Goal: Task Accomplishment & Management: Complete application form

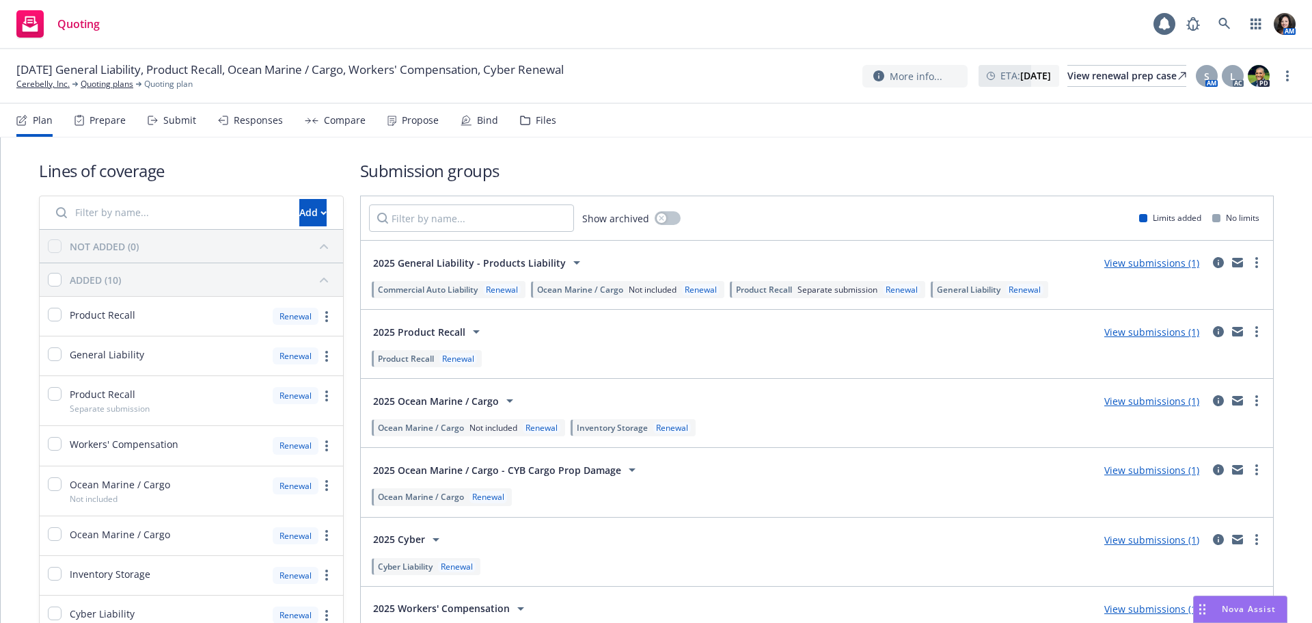
click at [155, 117] on icon at bounding box center [153, 121] width 10 height 10
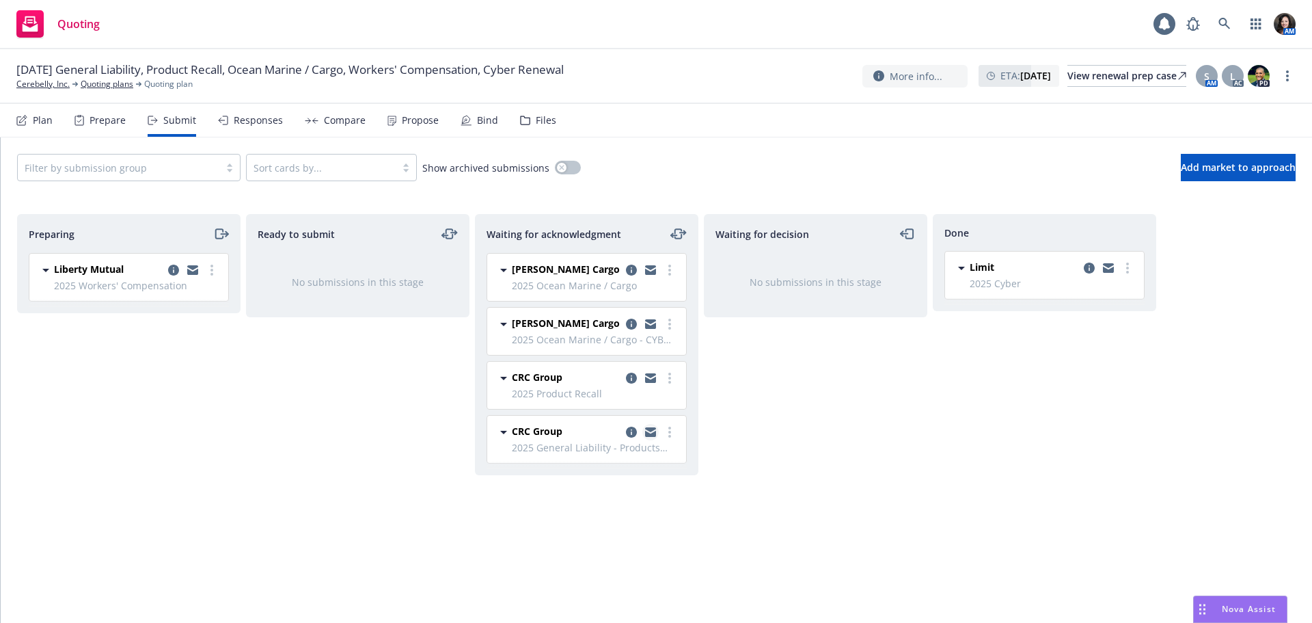
click at [649, 435] on icon "copy logging email" at bounding box center [650, 434] width 11 height 6
drag, startPoint x: 652, startPoint y: 429, endPoint x: 664, endPoint y: 429, distance: 12.3
click at [652, 429] on icon "copy logging email" at bounding box center [650, 429] width 11 height 5
click at [632, 380] on icon "copy logging email" at bounding box center [631, 378] width 11 height 11
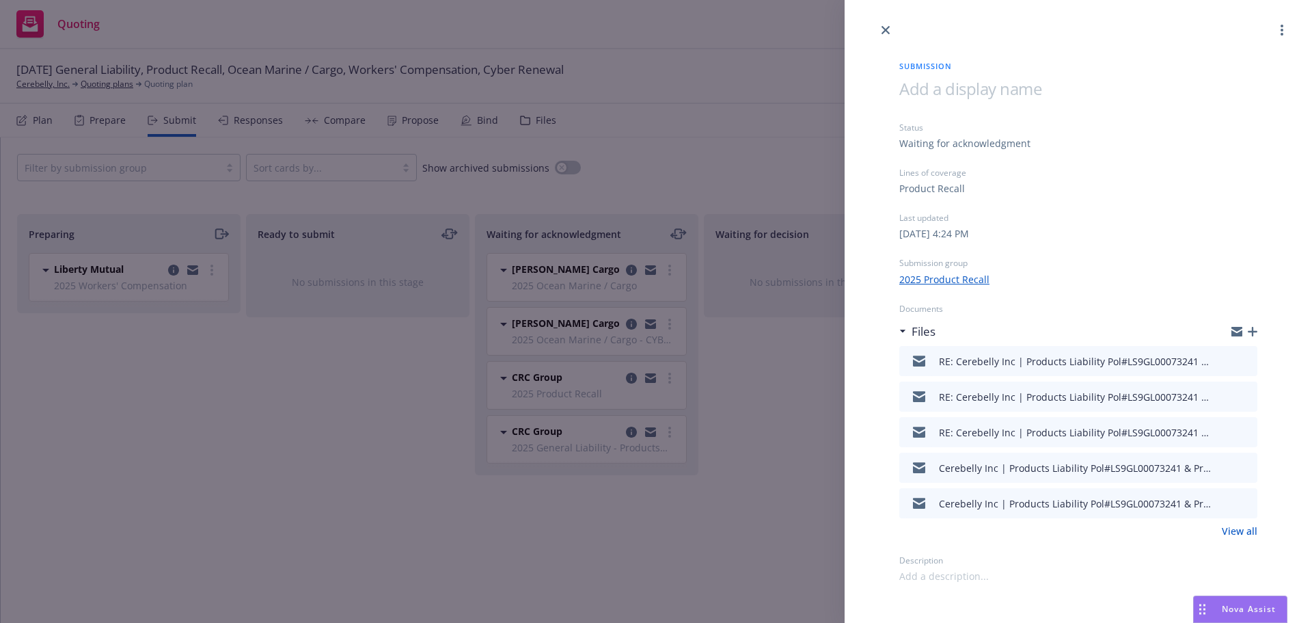
click at [1235, 357] on div at bounding box center [1235, 361] width 34 height 16
click at [1252, 357] on div "RE: Cerebelly Inc | Products Liability Pol#LS9GL00073241 & Product Recall Pol#D…" at bounding box center [1079, 361] width 358 height 30
click at [1247, 362] on icon "preview file" at bounding box center [1245, 360] width 12 height 10
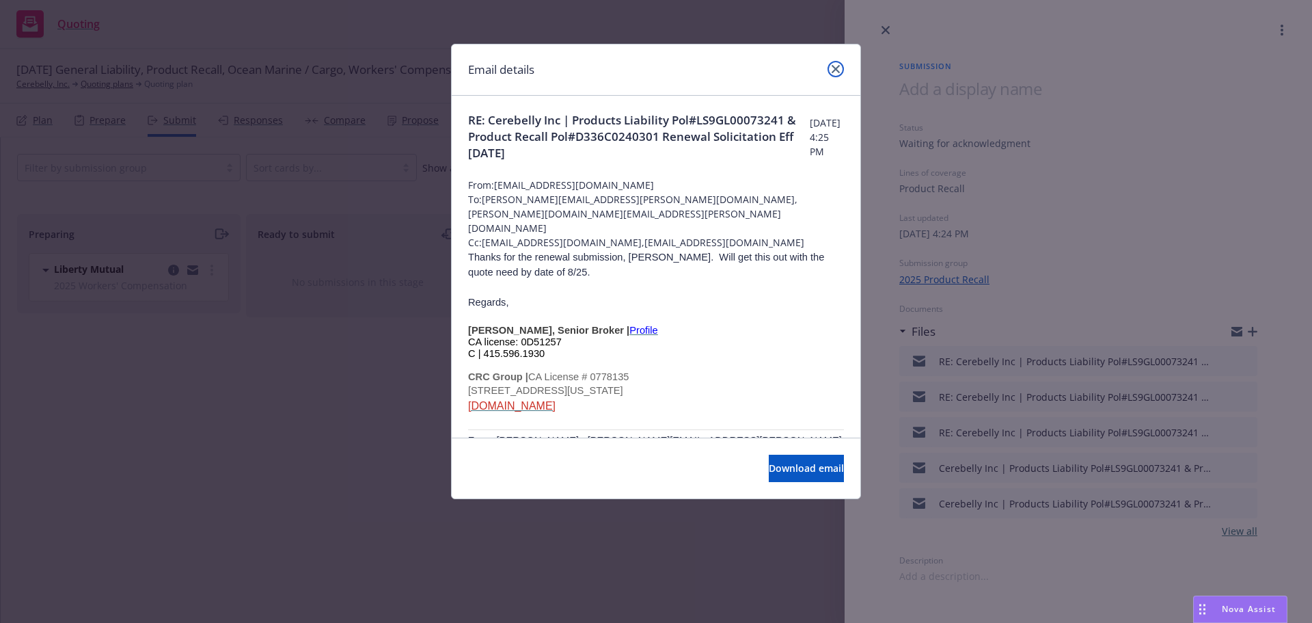
click at [840, 68] on link "close" at bounding box center [836, 69] width 16 height 16
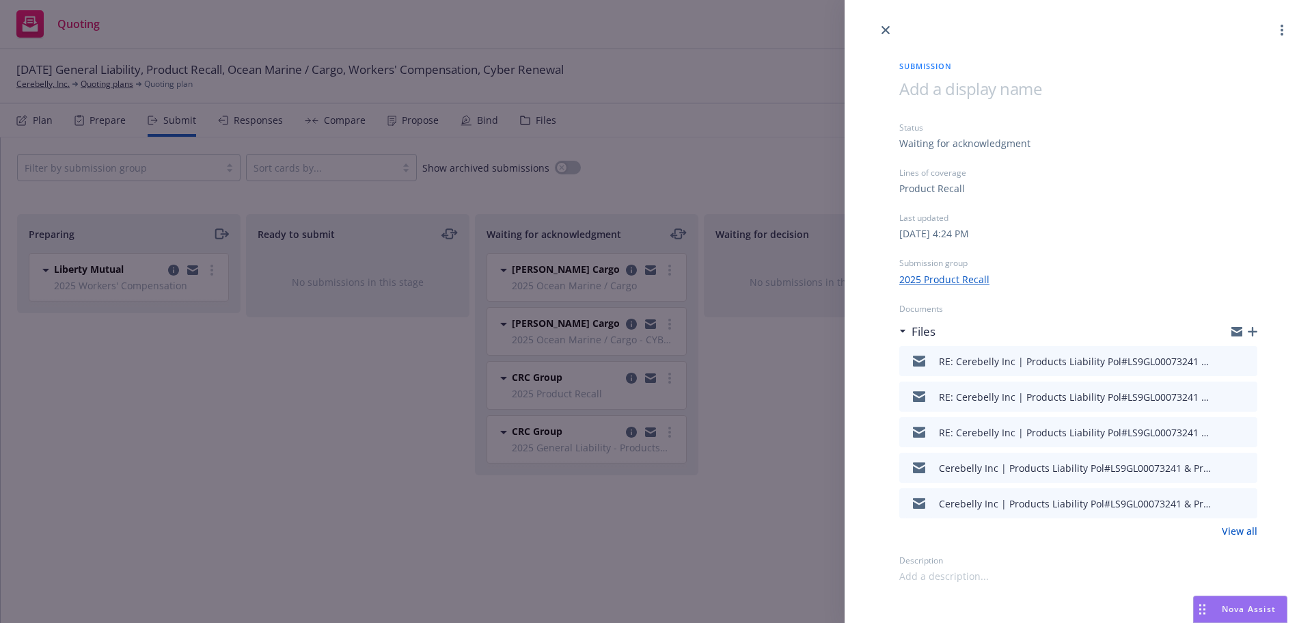
click at [1252, 327] on icon "button" at bounding box center [1253, 332] width 10 height 10
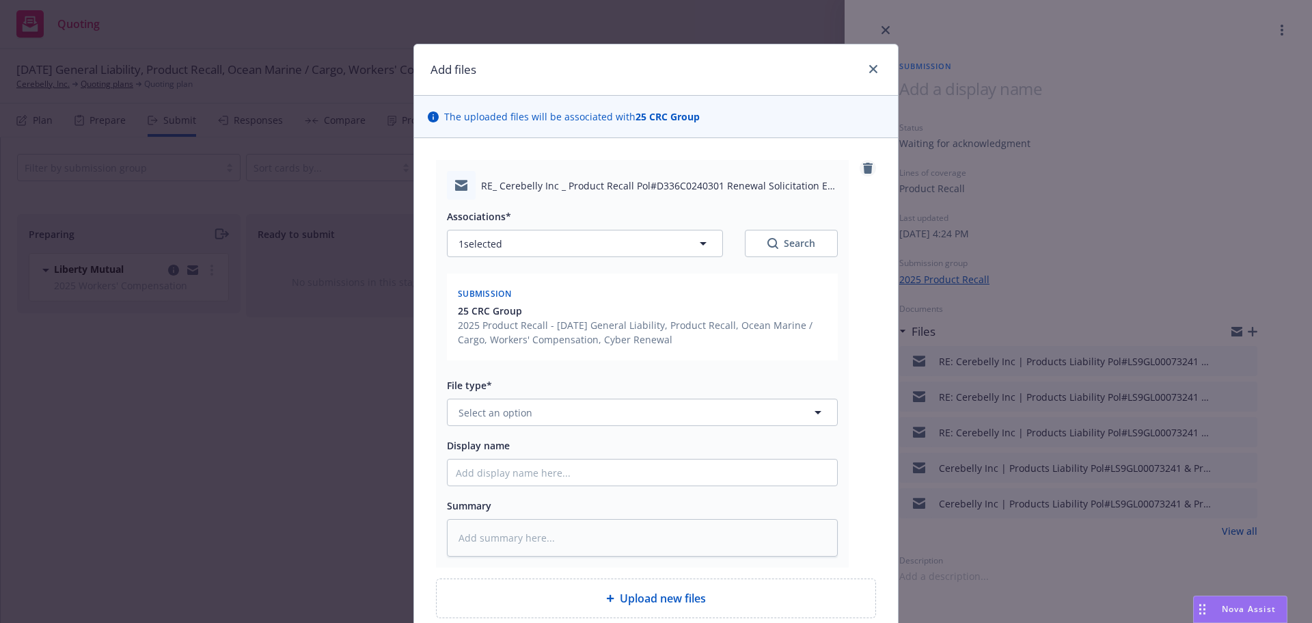
click at [863, 167] on icon "remove" at bounding box center [868, 168] width 10 height 11
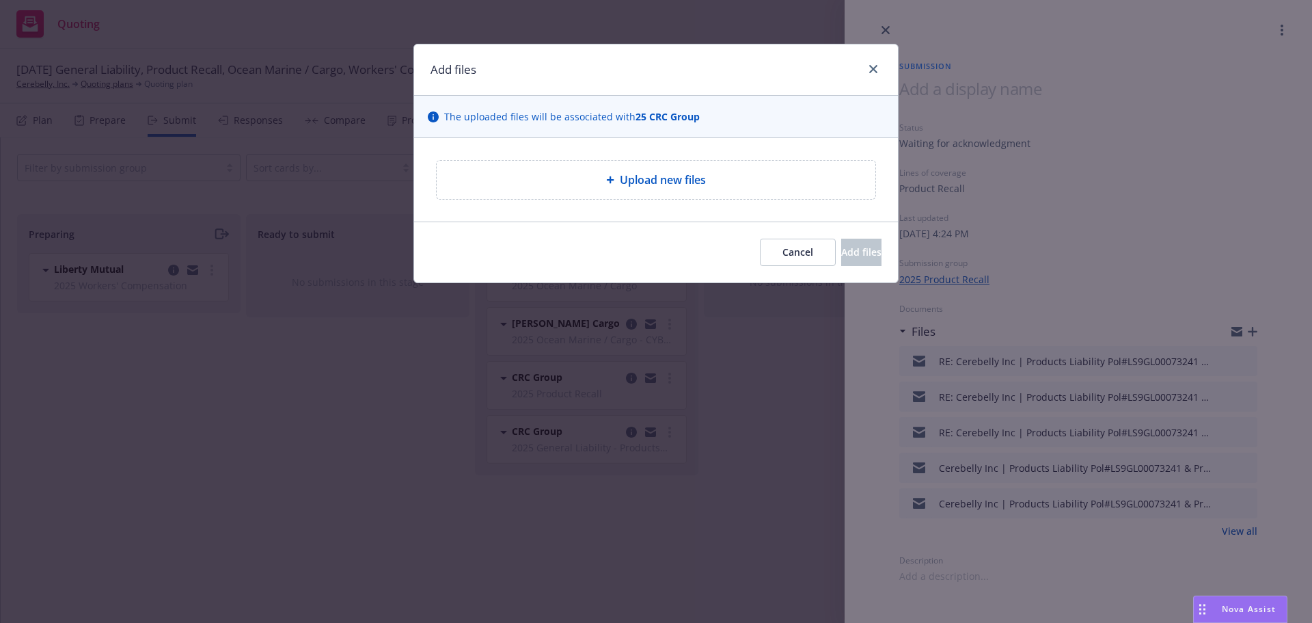
type textarea "x"
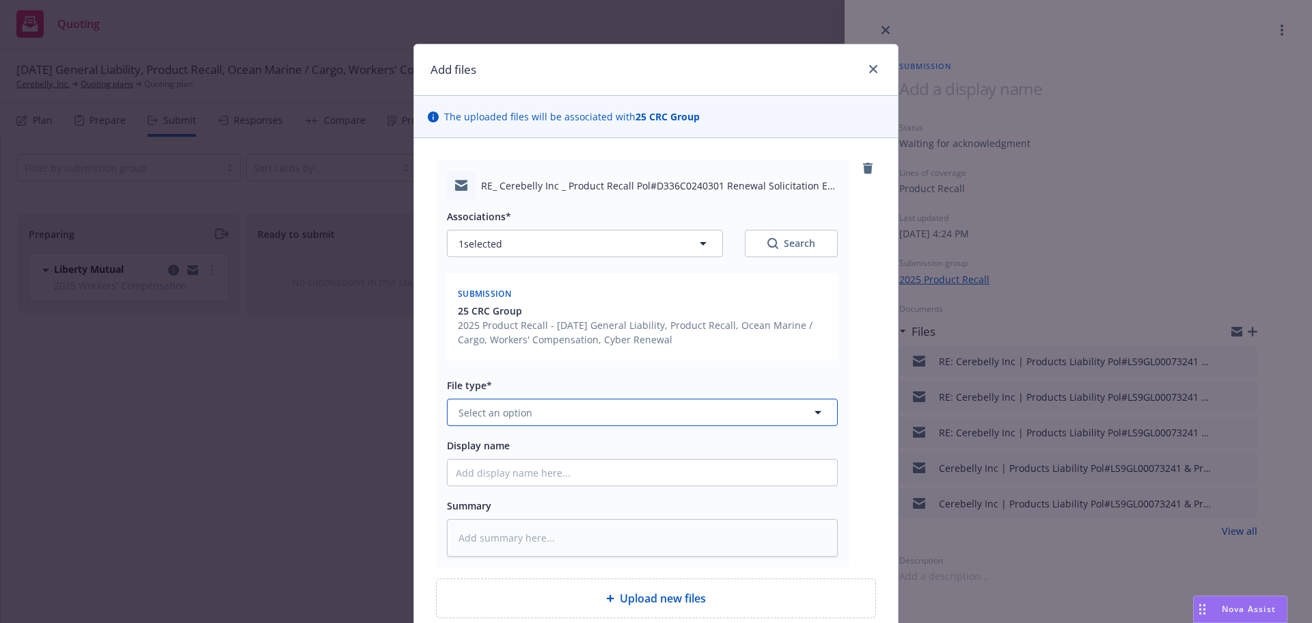
click at [512, 411] on span "Select an option" at bounding box center [496, 412] width 74 height 14
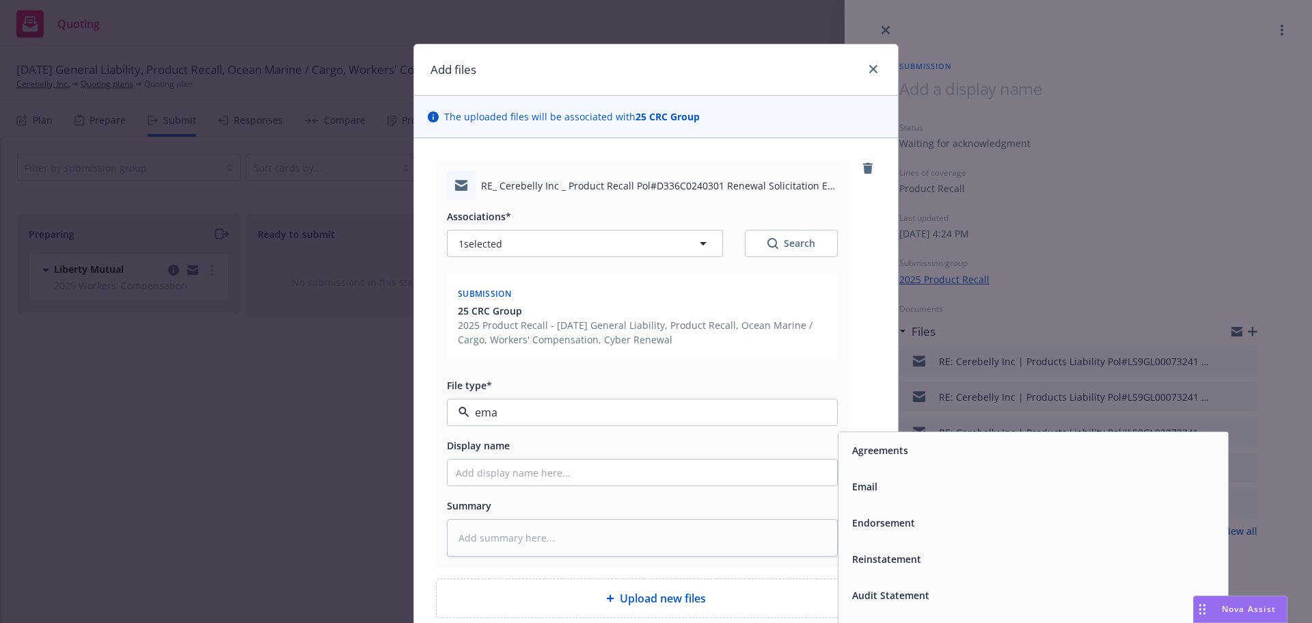
type input "emai"
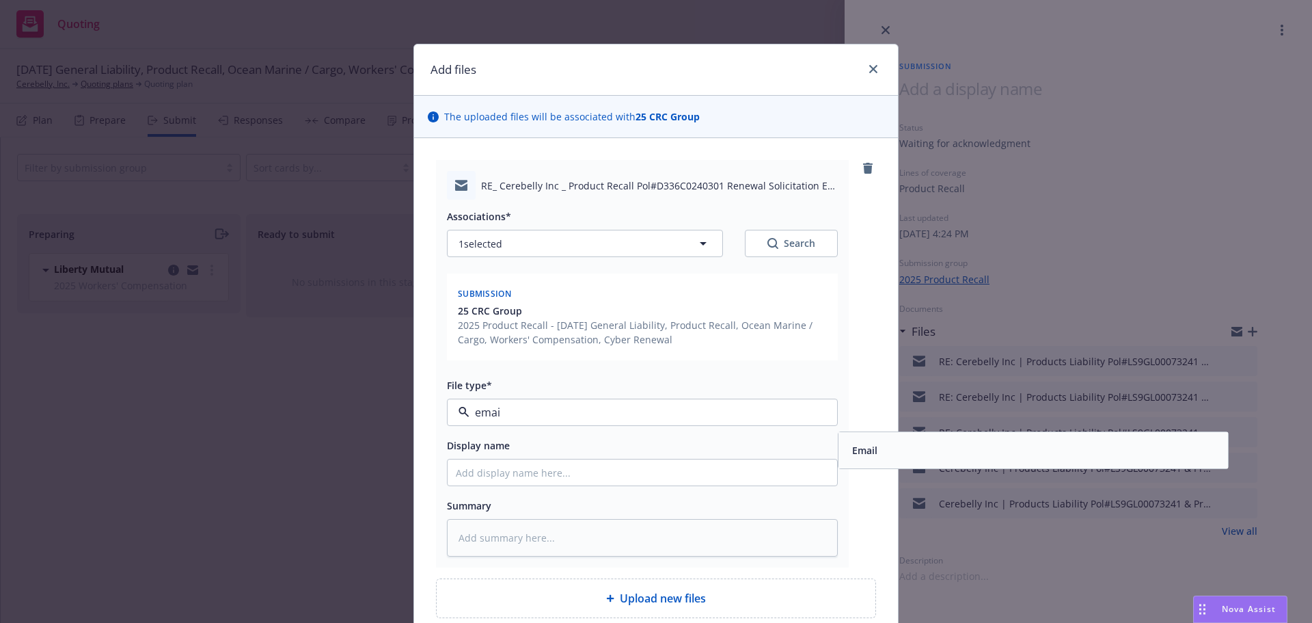
click at [921, 454] on div "Email" at bounding box center [1033, 450] width 373 height 20
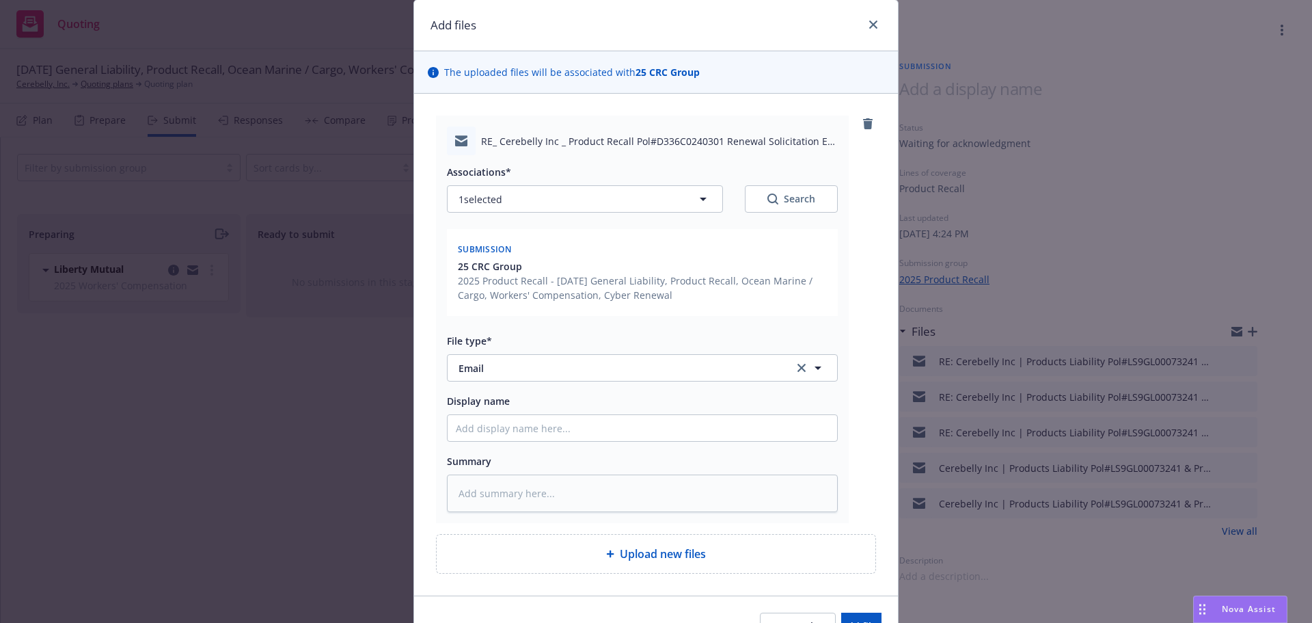
scroll to position [68, 0]
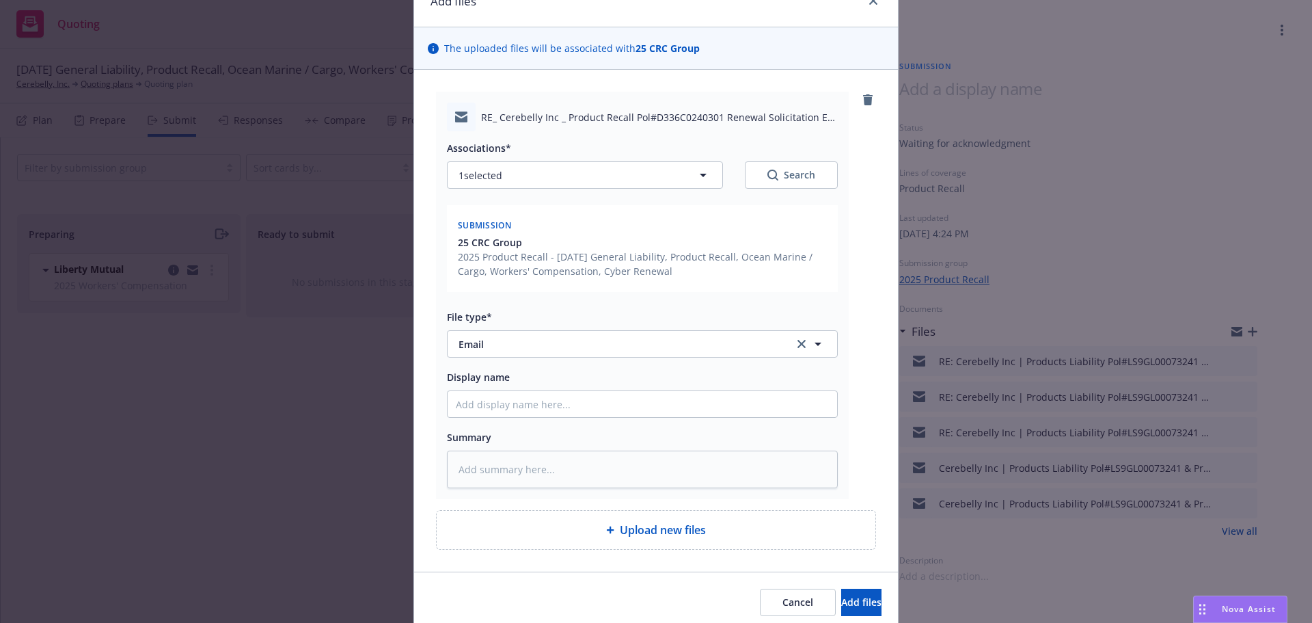
type textarea "x"
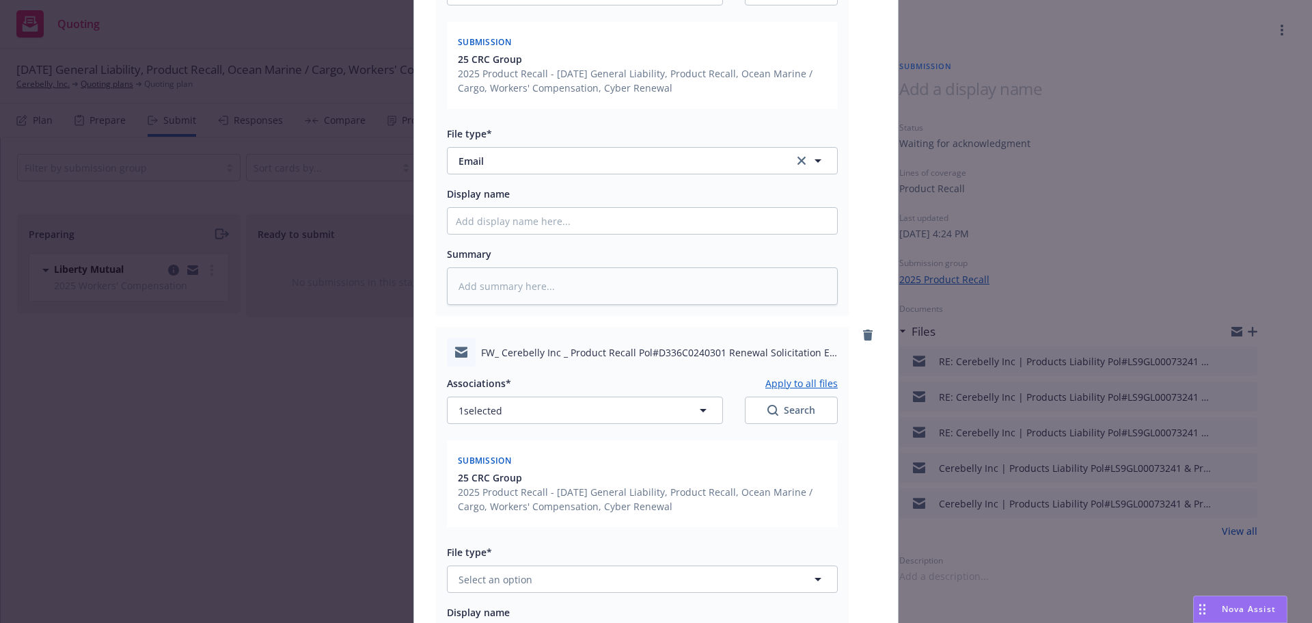
scroll to position [273, 0]
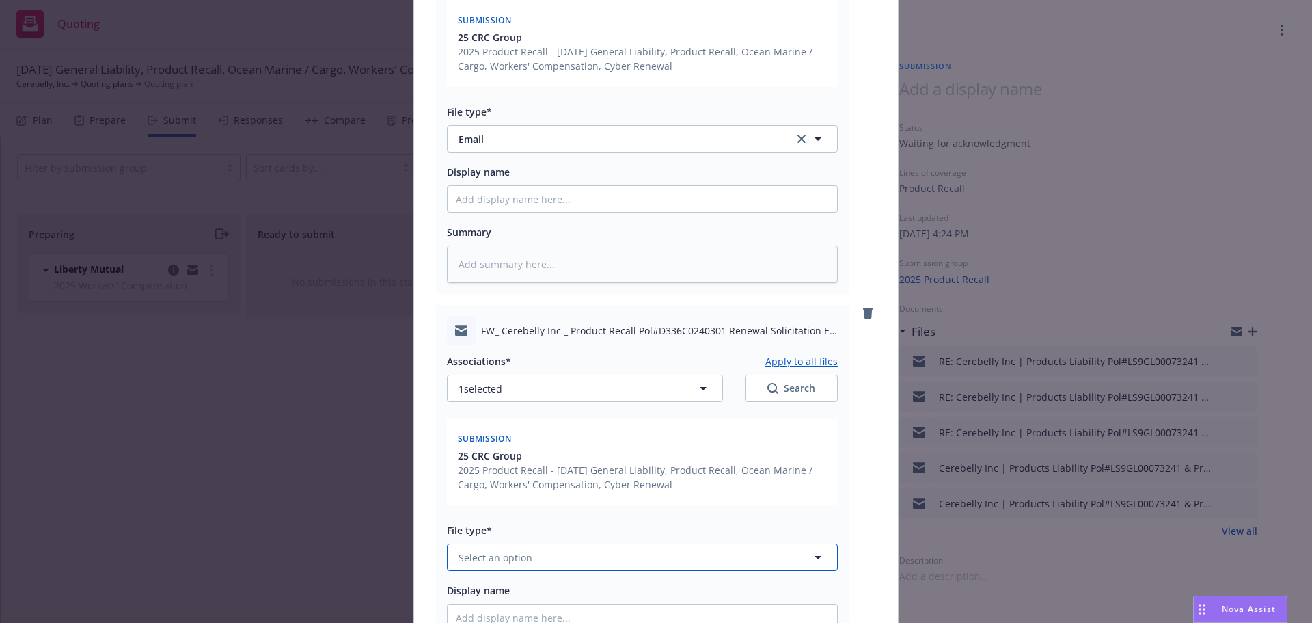
click at [529, 569] on button "Select an option" at bounding box center [642, 556] width 391 height 27
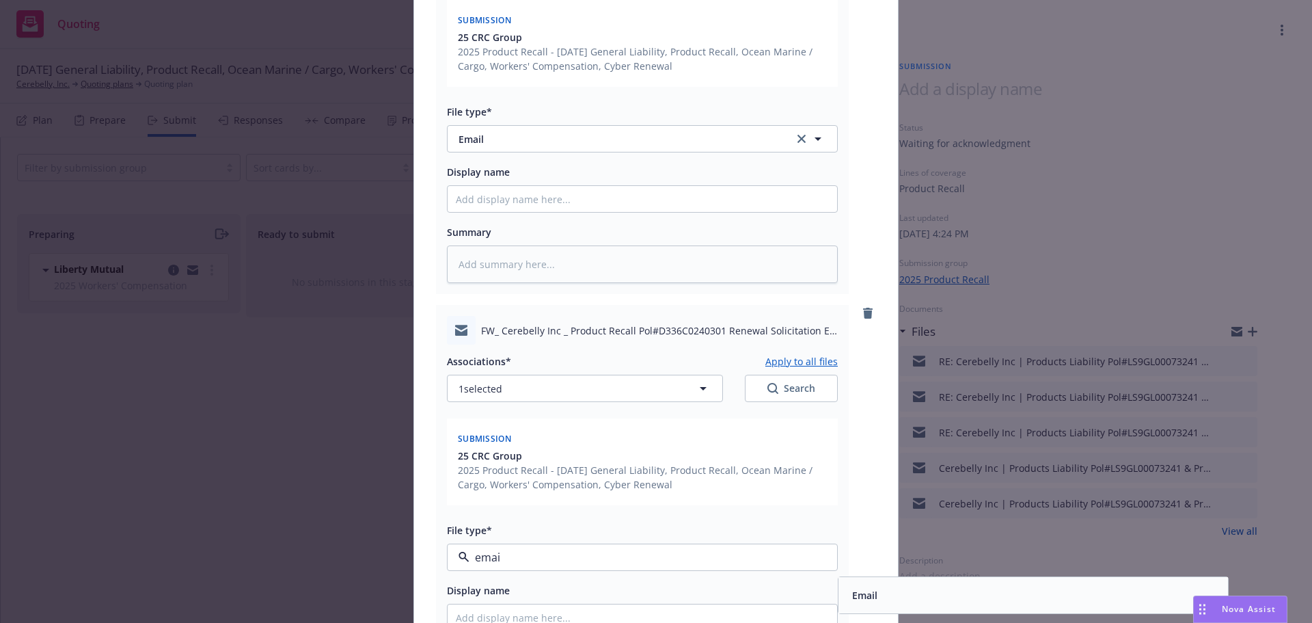
type input "email"
click at [921, 598] on div "Email" at bounding box center [1033, 595] width 373 height 20
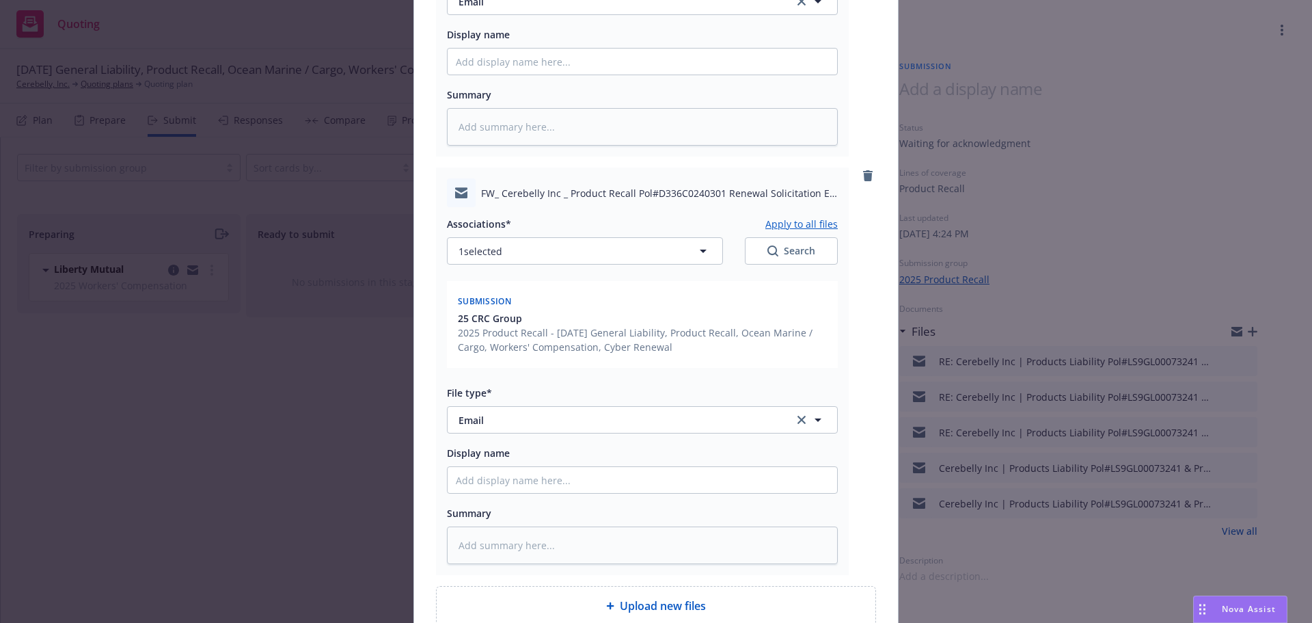
scroll to position [479, 0]
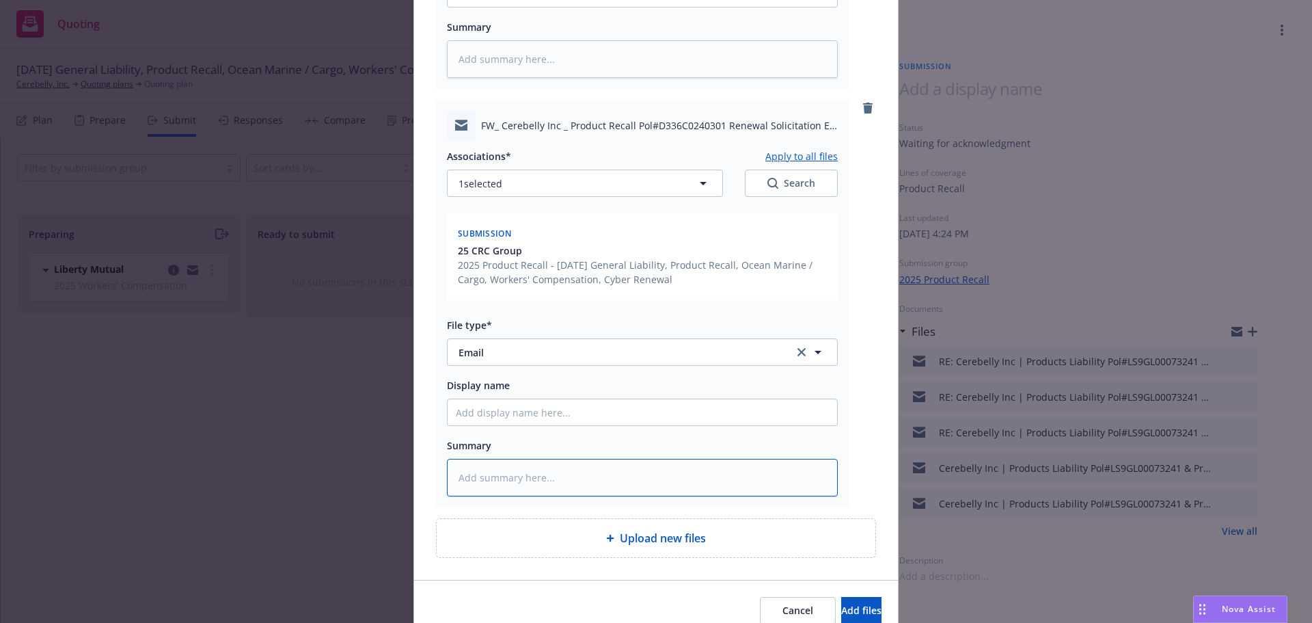
click at [463, 483] on textarea at bounding box center [642, 478] width 391 height 38
type textarea "x"
type textarea "F"
type textarea "x"
type textarea "Fr"
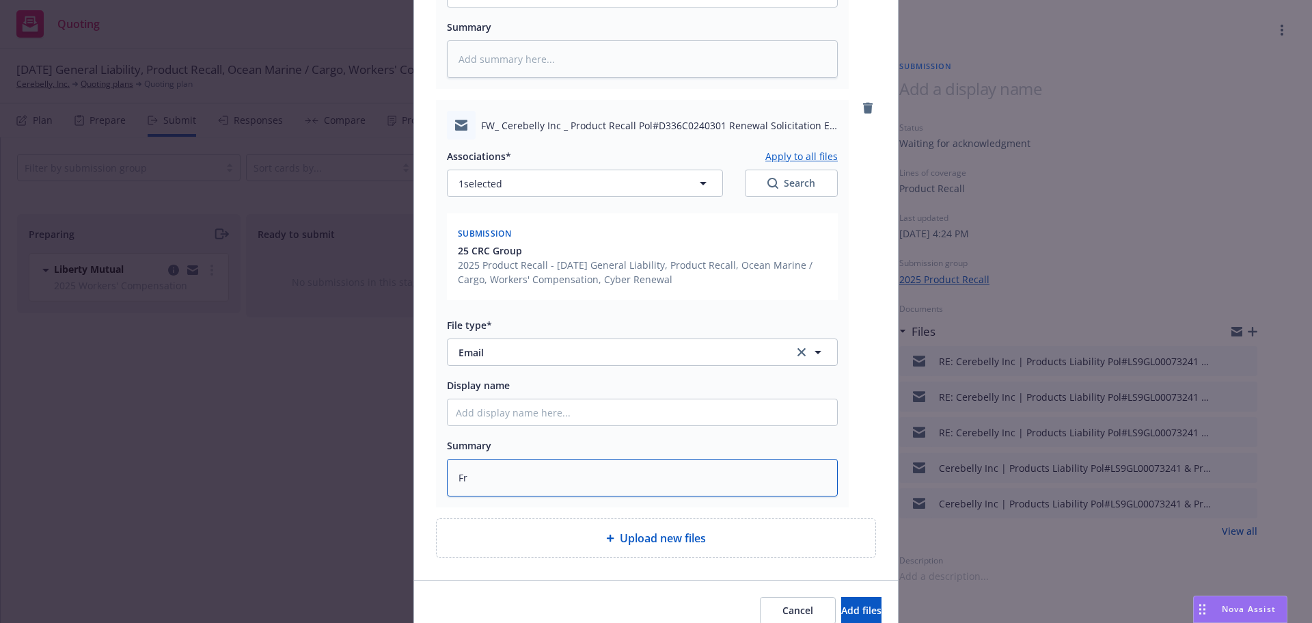
type textarea "x"
type textarea "Fro"
type textarea "x"
type textarea "From"
type textarea "x"
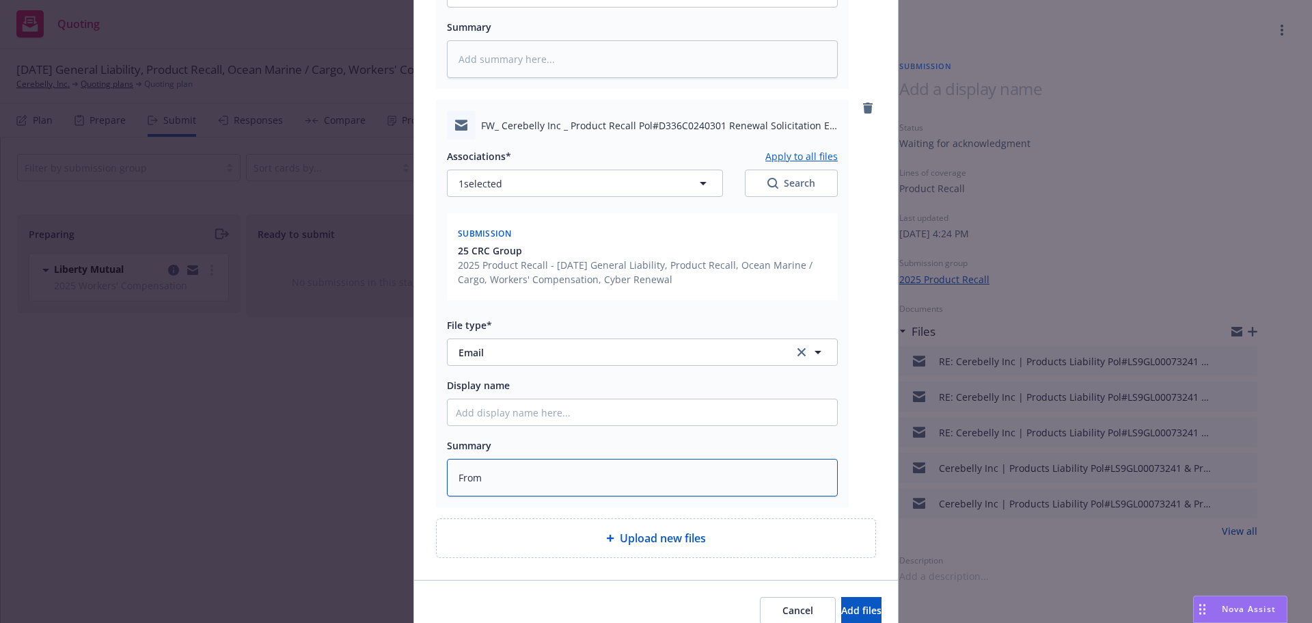
type textarea "From"
type textarea "x"
type textarea "From C"
type textarea "x"
type textarea "From [GEOGRAPHIC_DATA]"
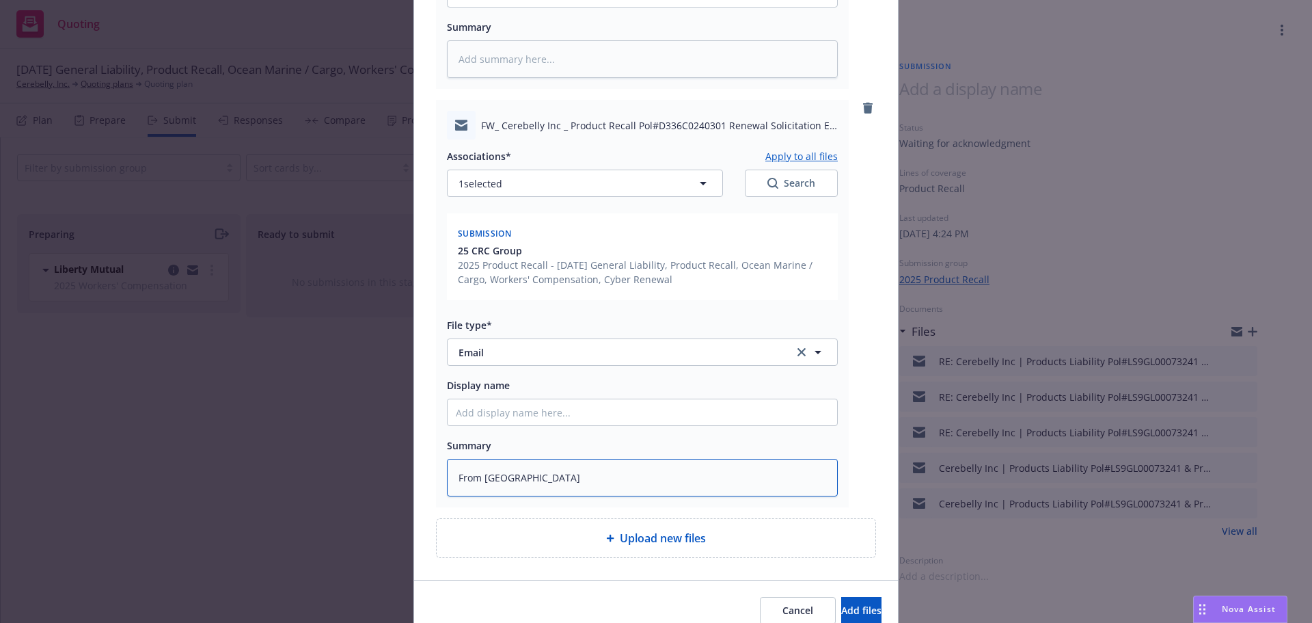
type textarea "x"
type textarea "From CTC"
type textarea "x"
type textarea "From [GEOGRAPHIC_DATA]"
type textarea "x"
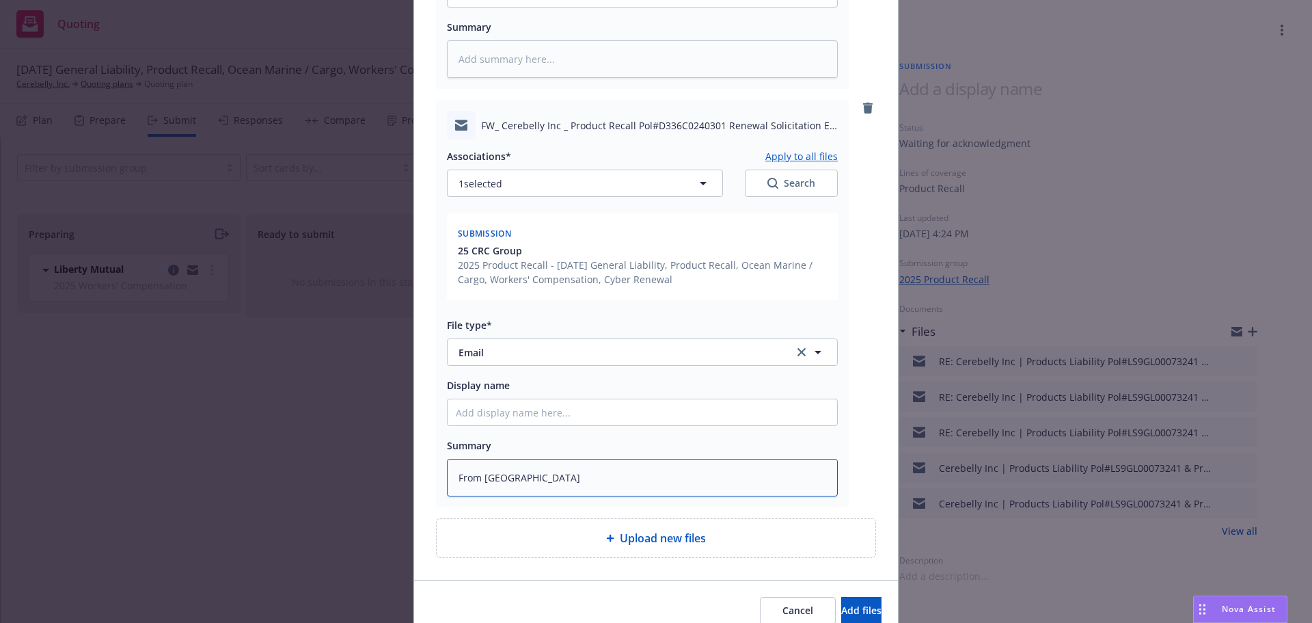
type textarea "From C"
type textarea "x"
type textarea "From CR"
type textarea "x"
type textarea "From CRC"
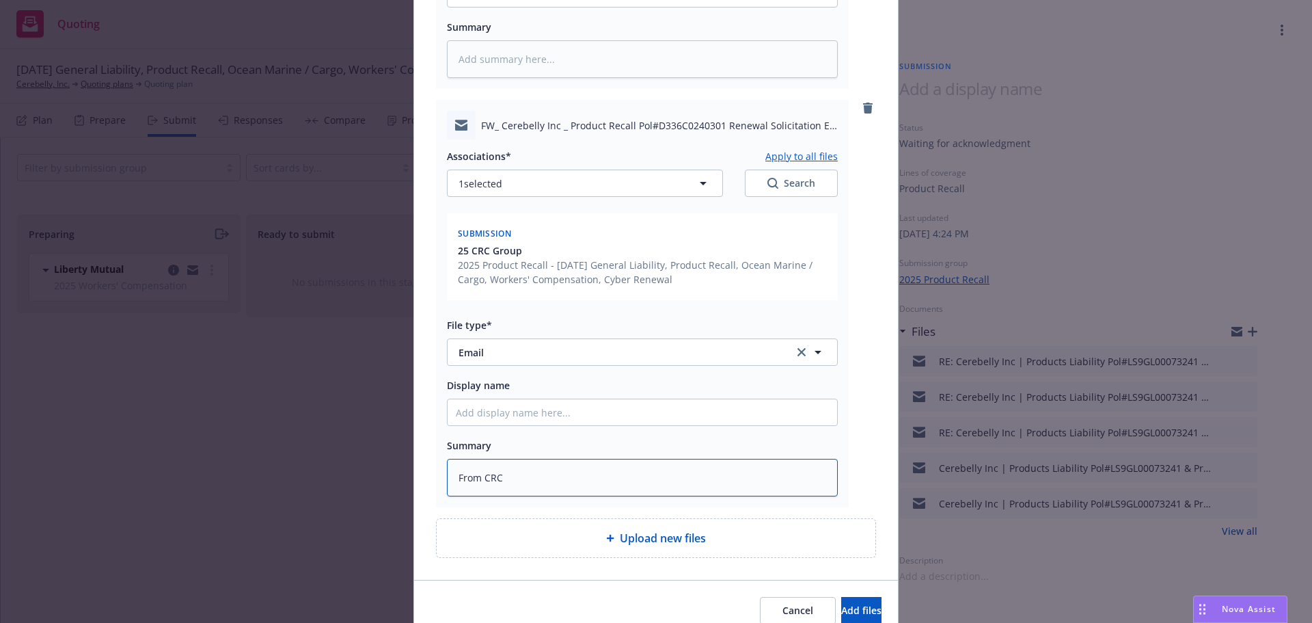
type textarea "x"
type textarea "From CRC:"
type textarea "x"
type textarea "From CRC:"
type textarea "x"
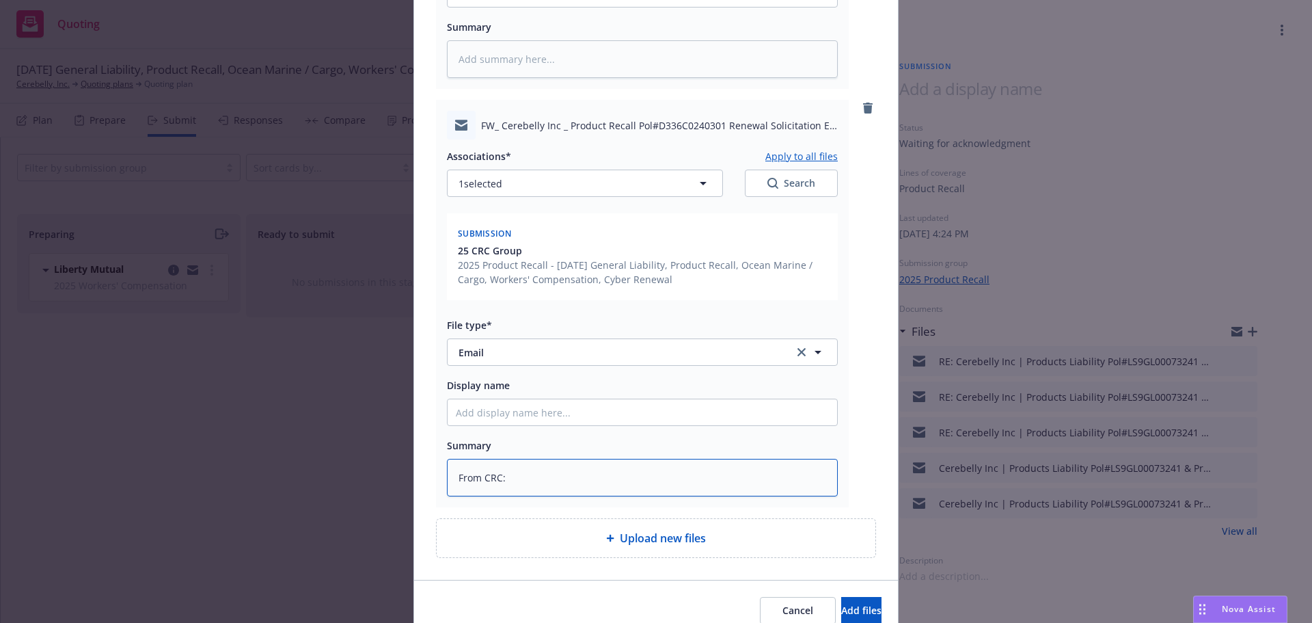
type textarea "From CRC: a"
type textarea "x"
type textarea "From CRC: ad"
type textarea "x"
type textarea "From CRC: adv"
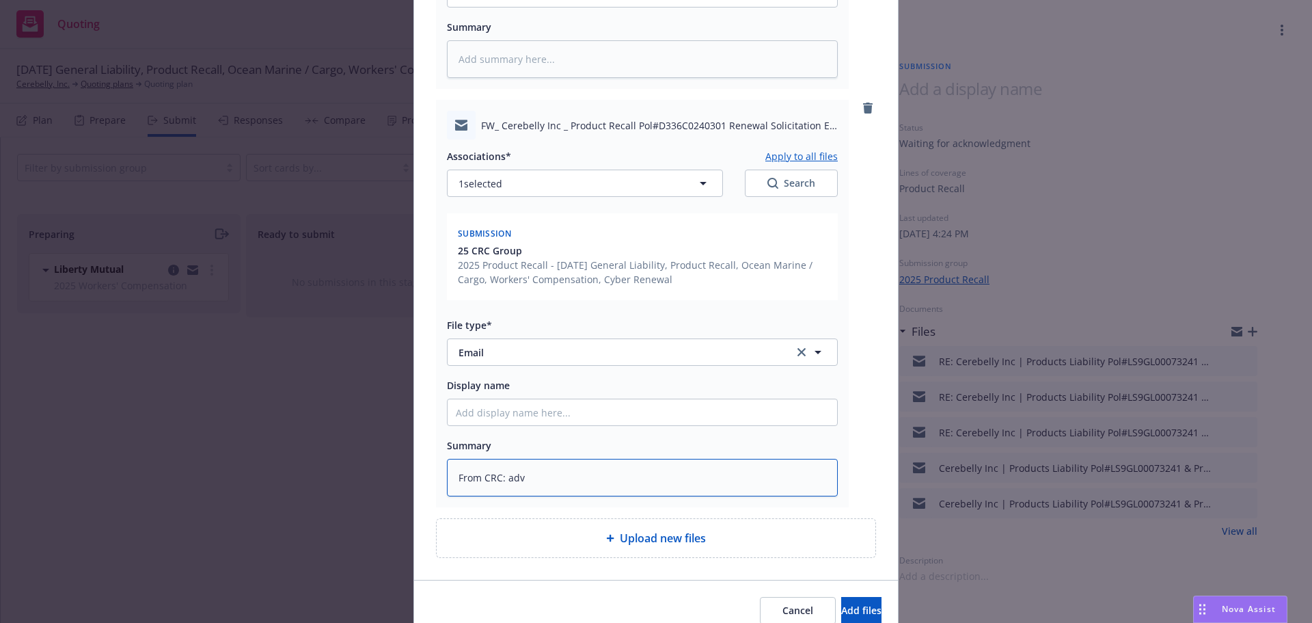
type textarea "x"
type textarea "From CRC: advi"
type textarea "x"
type textarea "From CRC: advis"
type textarea "x"
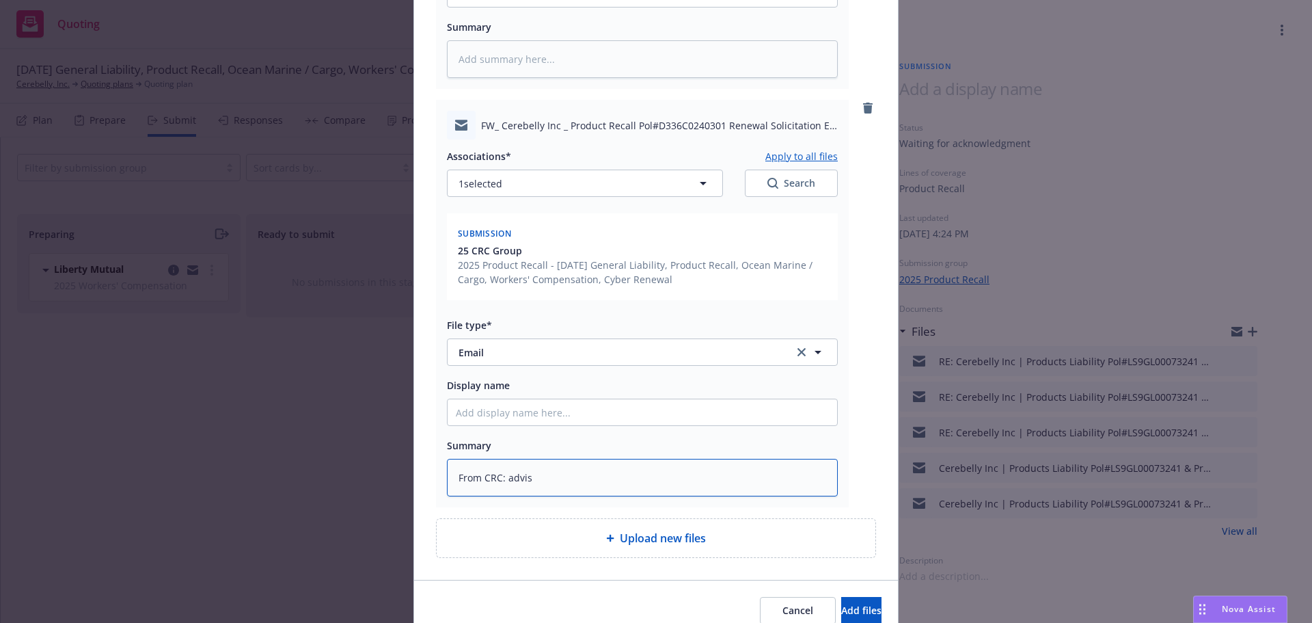
type textarea "From CRC: advisi"
type textarea "x"
type textarea "From CRC: advising"
type textarea "x"
type textarea "From CRC: advising"
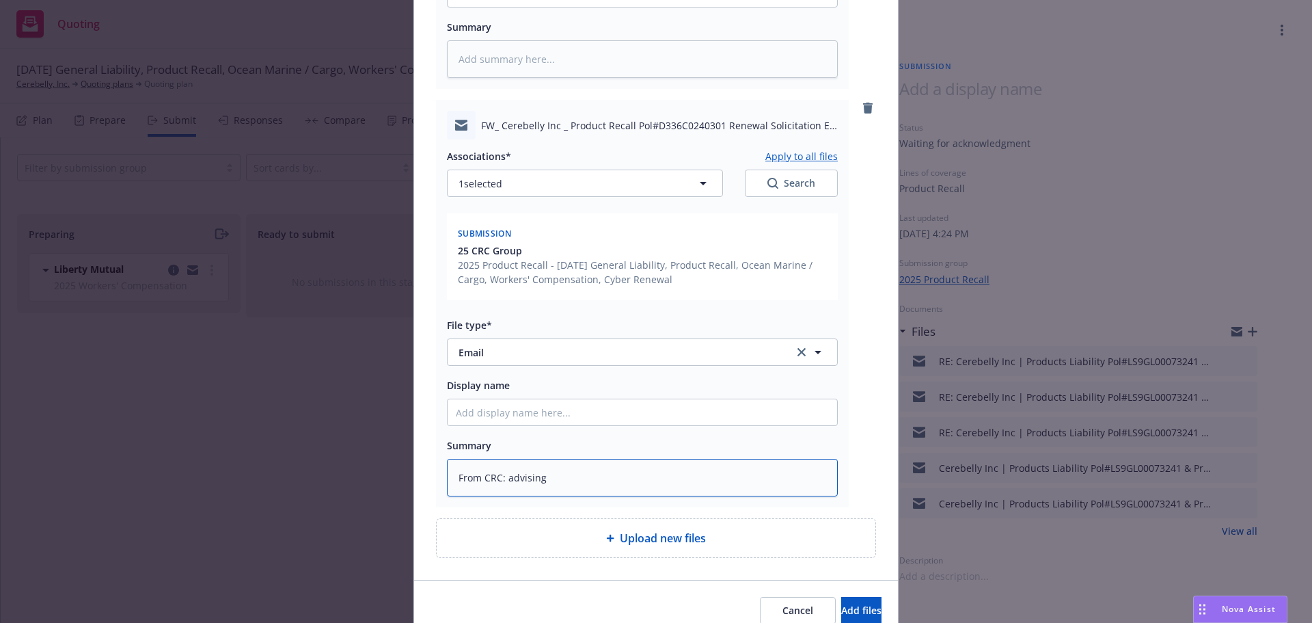
type textarea "x"
type textarea "From CRC: advising w"
type textarea "x"
type textarea "From CRC: advising we"
type textarea "x"
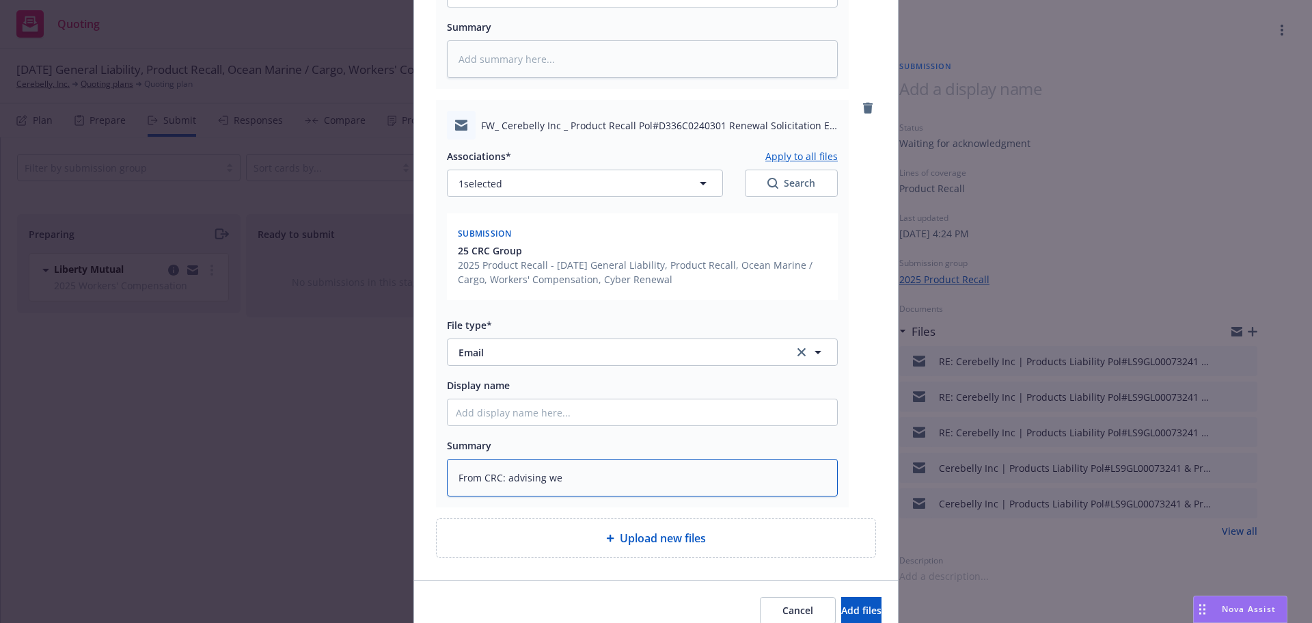
type textarea "From CRC: advising we"
type textarea "x"
type textarea "From CRC: advising we n"
type textarea "x"
type textarea "From CRC: advising we"
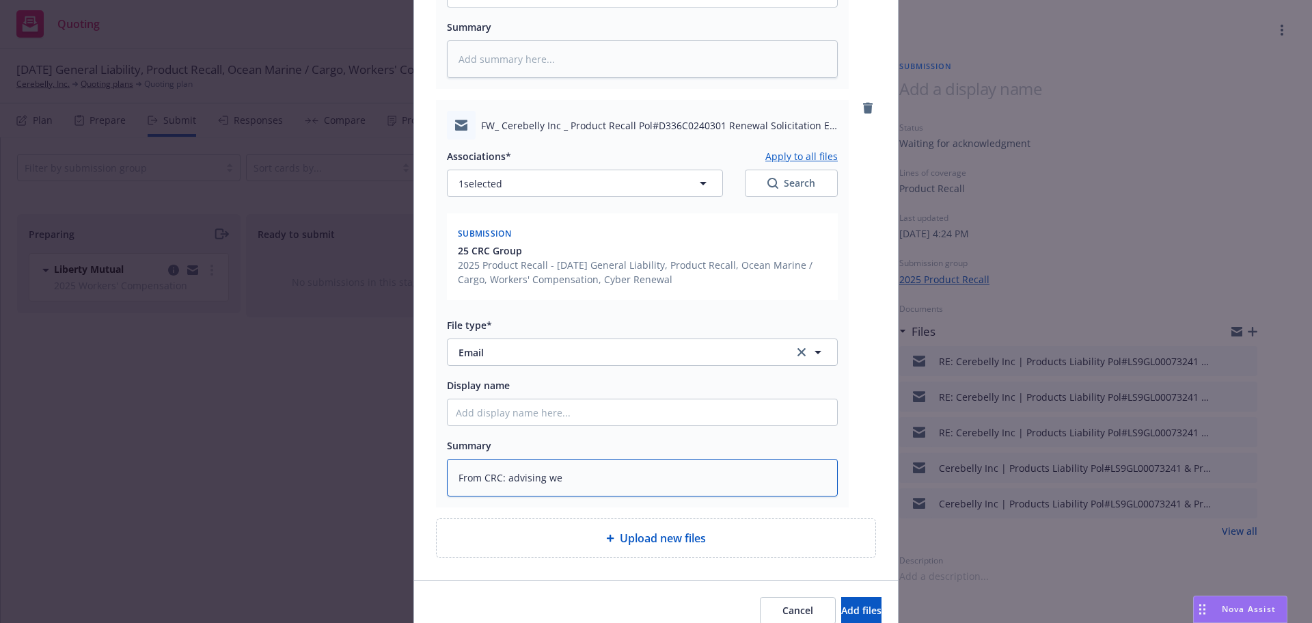
type textarea "x"
type textarea "From CRC: advising we h"
type textarea "x"
type textarea "From CRC: advising we ha"
type textarea "x"
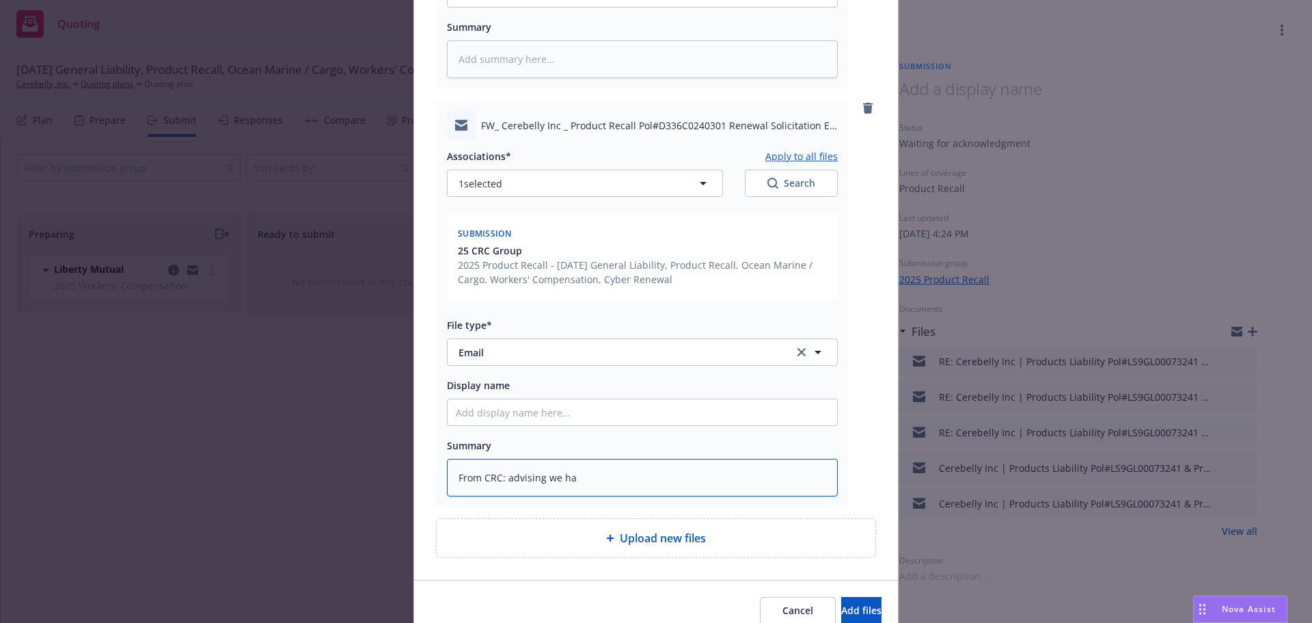
type textarea "From CRC: advising we hav"
type textarea "x"
type textarea "From CRC: advising we have"
type textarea "x"
type textarea "From CRC: advising we have"
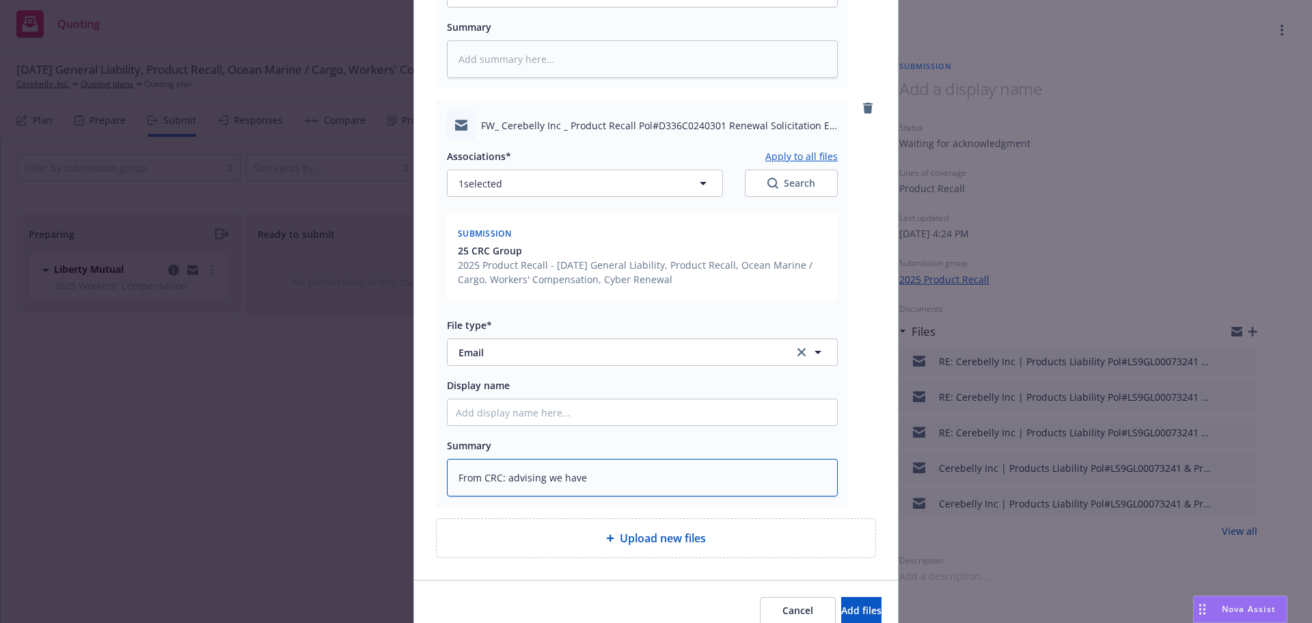
type textarea "x"
type textarea "From CRC: advising we have a"
type textarea "x"
type textarea "From CRC: advising we have a n"
type textarea "x"
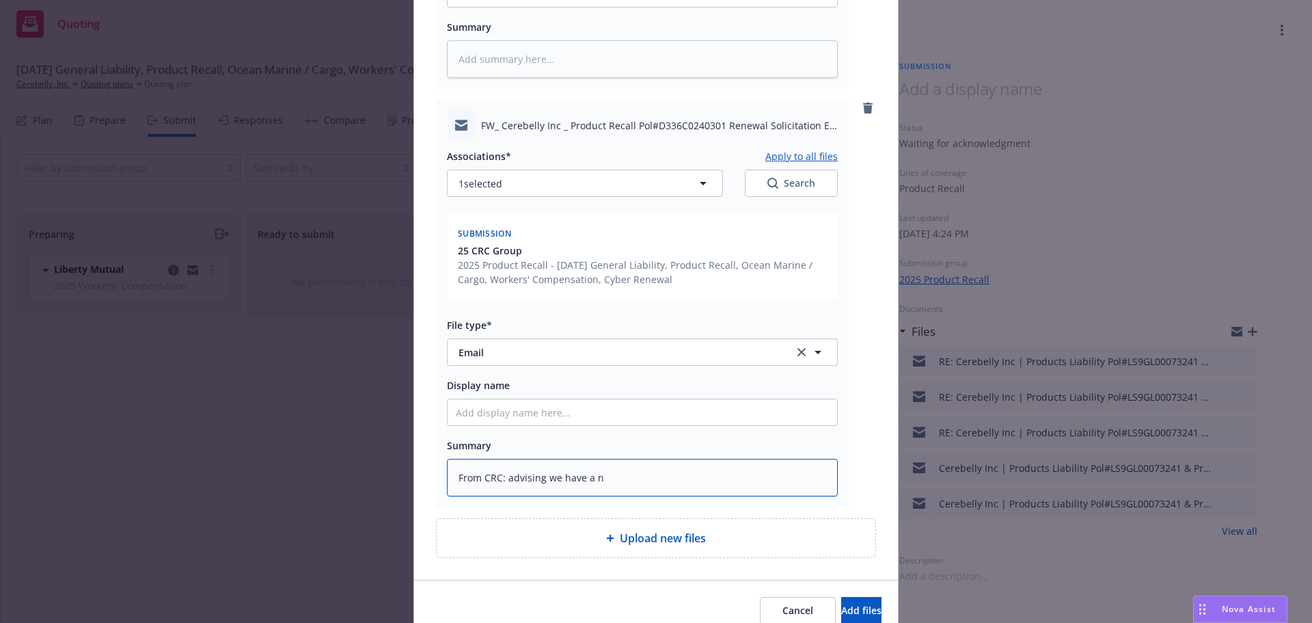
type textarea "From CRC: advising we have a ne"
type textarea "x"
type textarea "From CRC: advising we have a new"
type textarea "x"
type textarea "From CRC: advising we have a new"
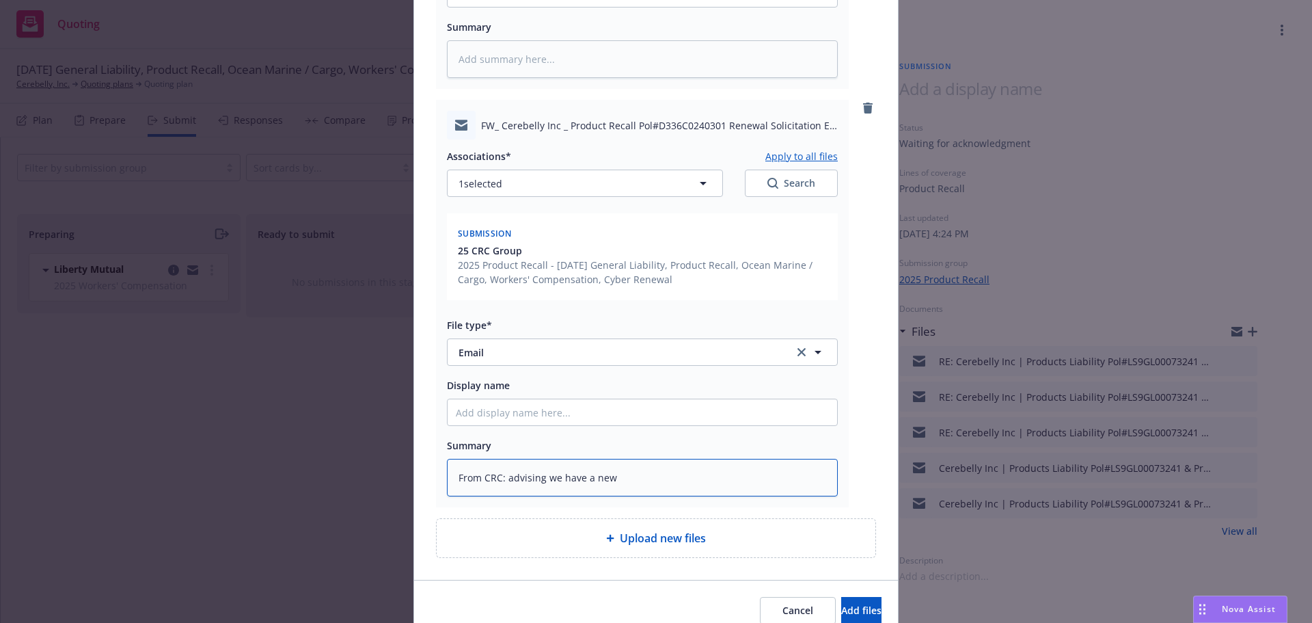
type textarea "x"
type textarea "From CRC: advising we have a new c"
type textarea "x"
type textarea "From CRC: advising we have a new cl"
type textarea "x"
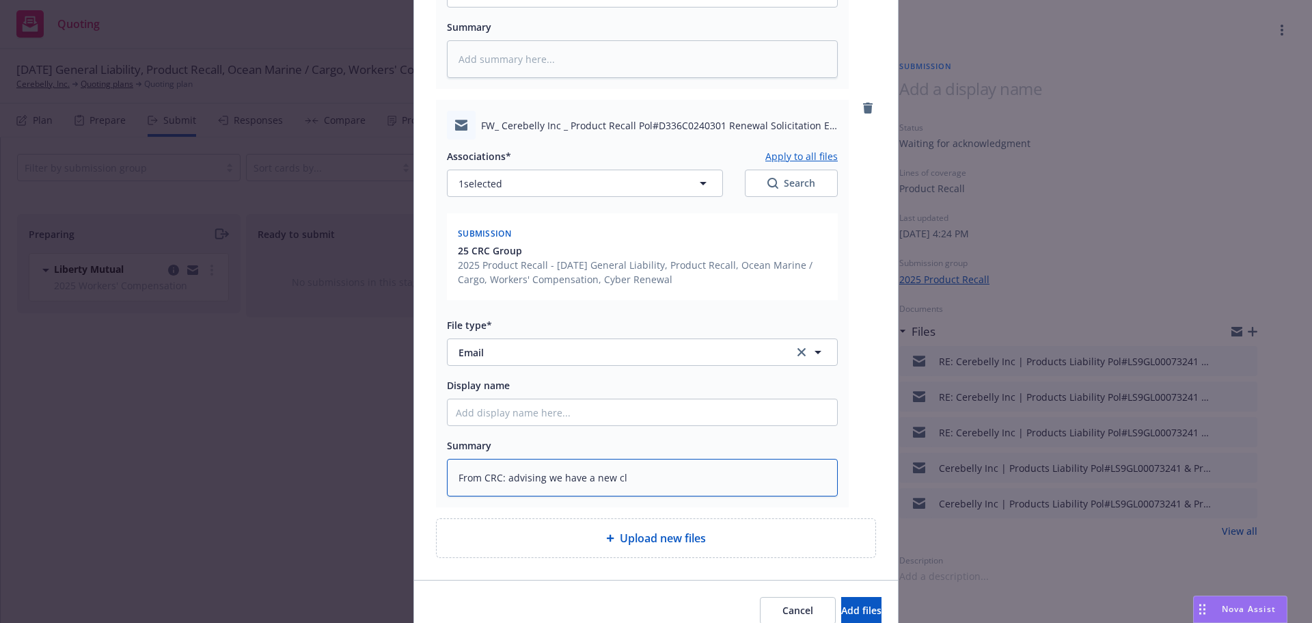
type textarea "From CRC: advising we have a new cla"
type textarea "x"
type textarea "From CRC: advising we have a new clai"
type textarea "x"
type textarea "From CRC: advising we have a new claim"
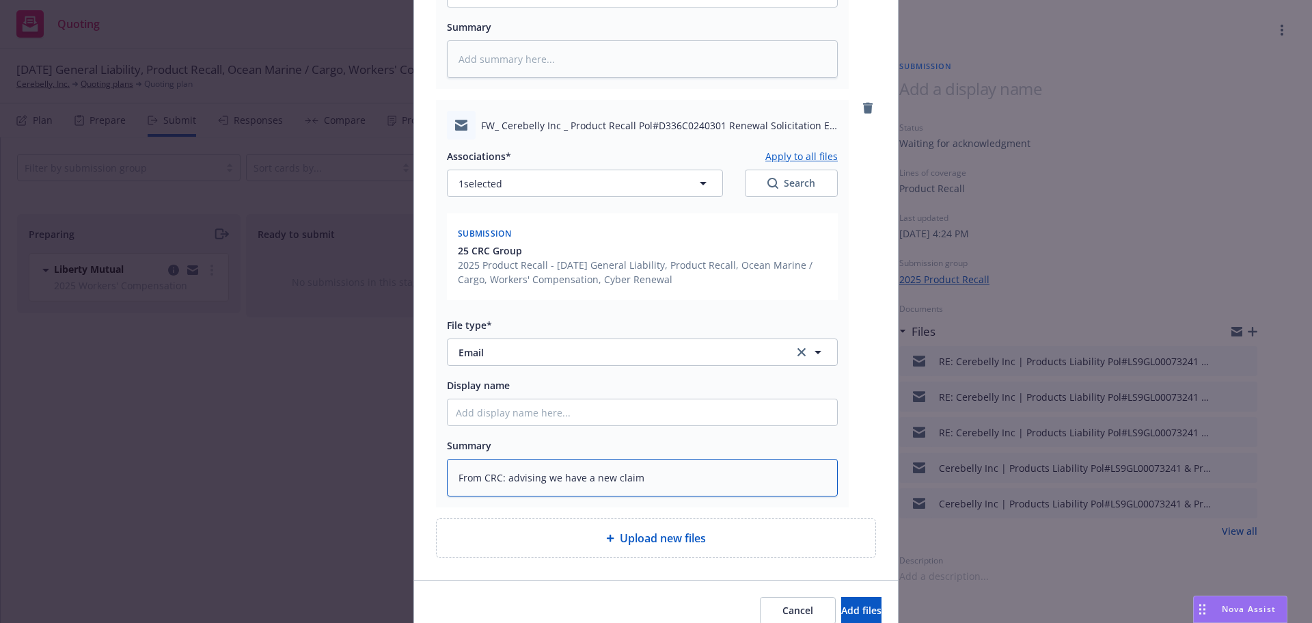
type textarea "x"
type textarea "From CRC: advising we have a new claim"
type textarea "x"
type textarea "From CRC: advising we have a new claim t"
type textarea "x"
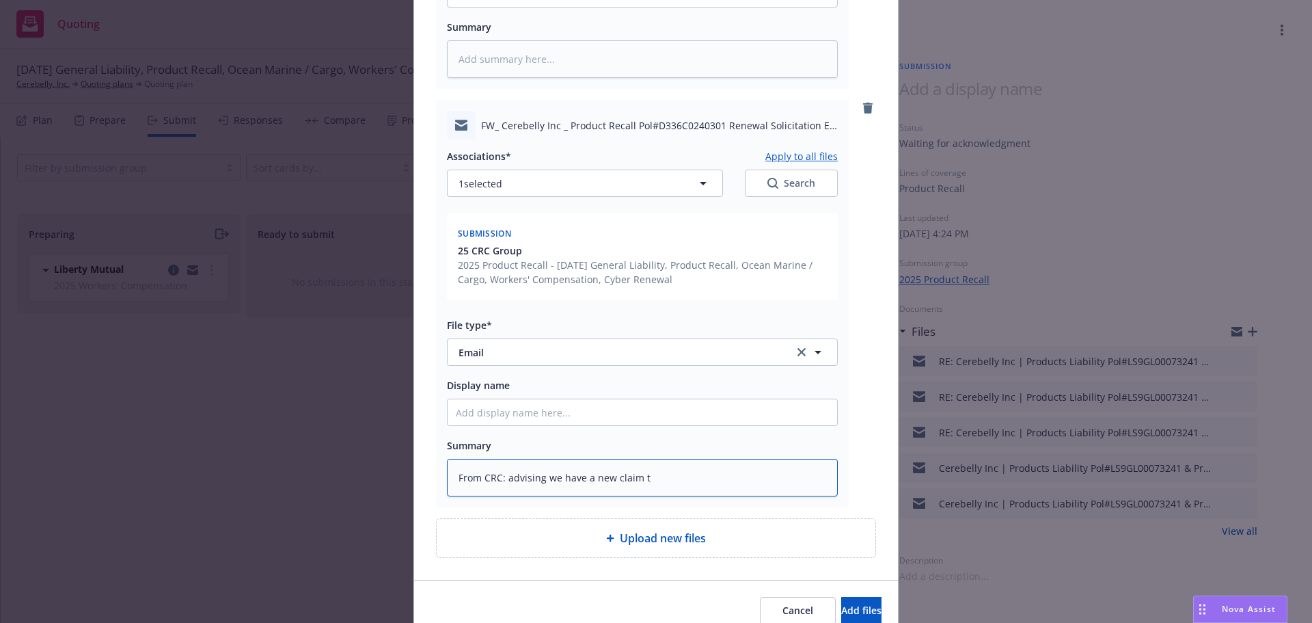
type textarea "From CRC: advising we have a new claim th"
type textarea "x"
type textarea "From CRC: advising we have a new claim that"
type textarea "x"
type textarea "From CRC: advising we have a new claim that"
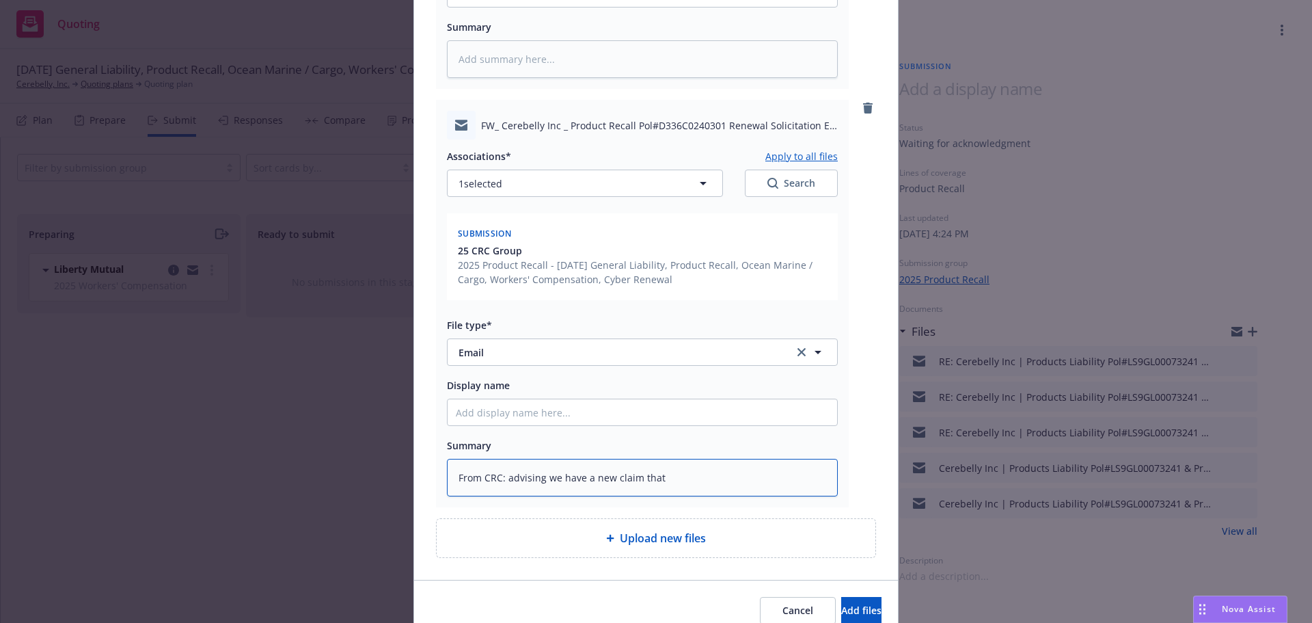
type textarea "x"
type textarea "From CRC: advising we have a new claim that m"
type textarea "x"
type textarea "From CRC: advising we have a new claim that ma"
type textarea "x"
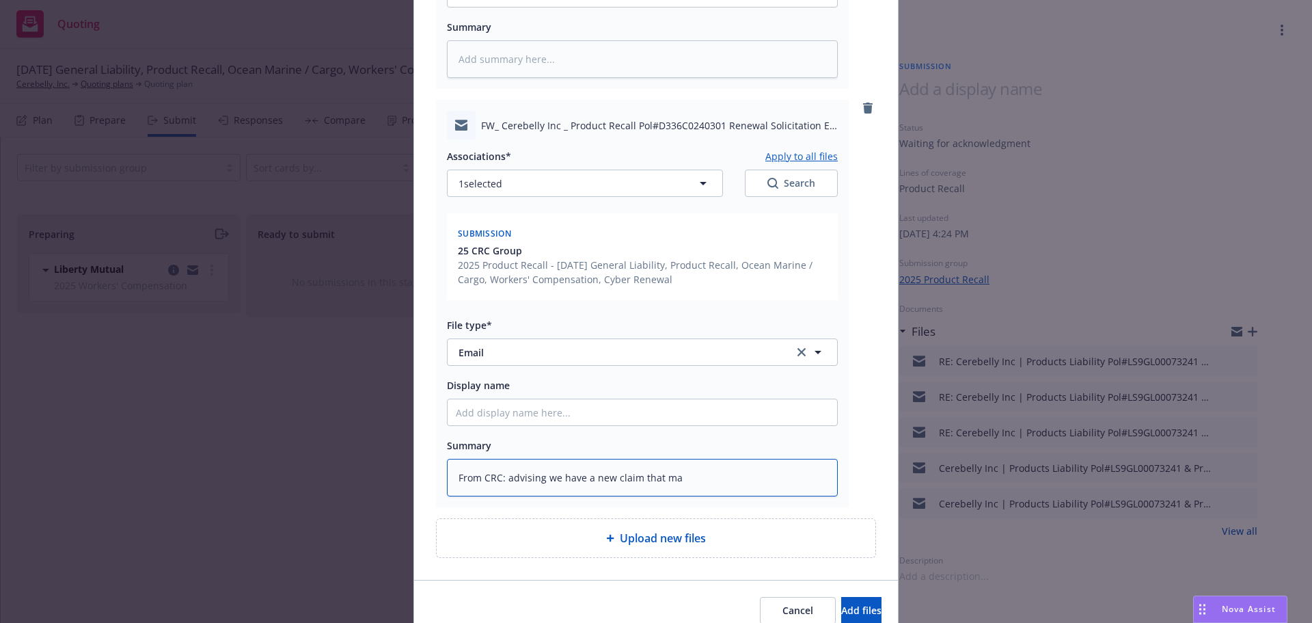
type textarea "From CRC: advising we have a new claim that may"
type textarea "x"
type textarea "From CRC: advising we have a new claim that may"
type textarea "x"
type textarea "From CRC: advising we have a new claim that may r"
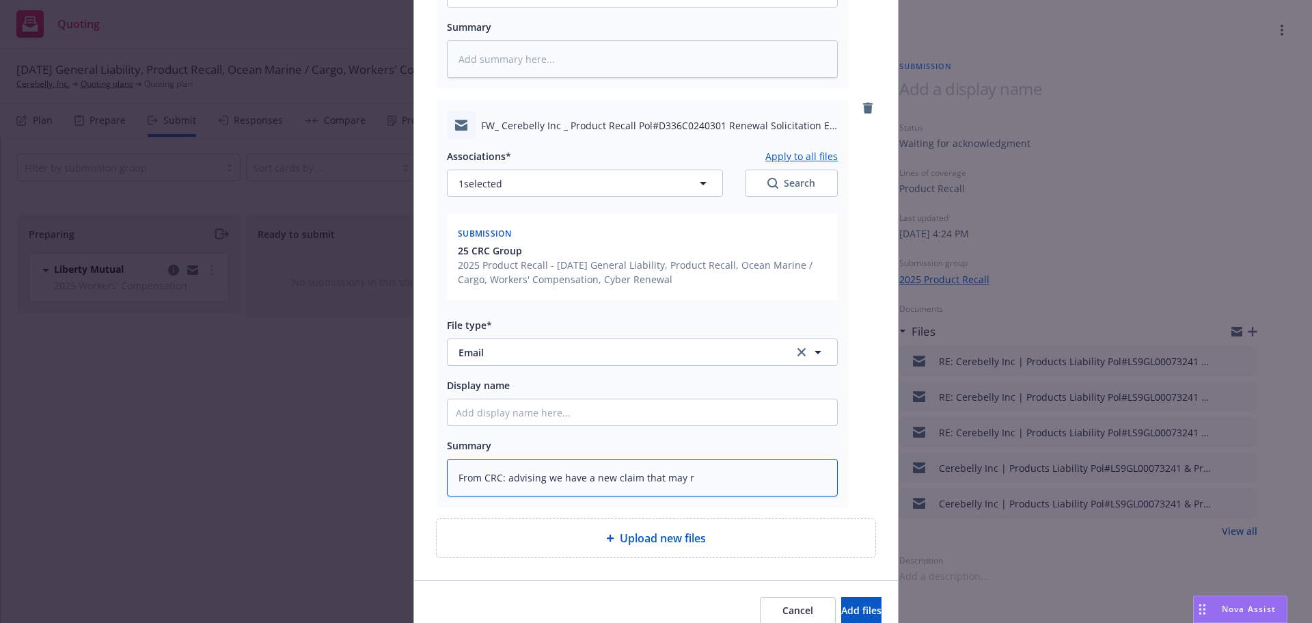
type textarea "x"
type textarea "From CRC: advising we have a new claim that may re"
type textarea "x"
type textarea "From CRC: advising we have a new claim that may rea"
type textarea "x"
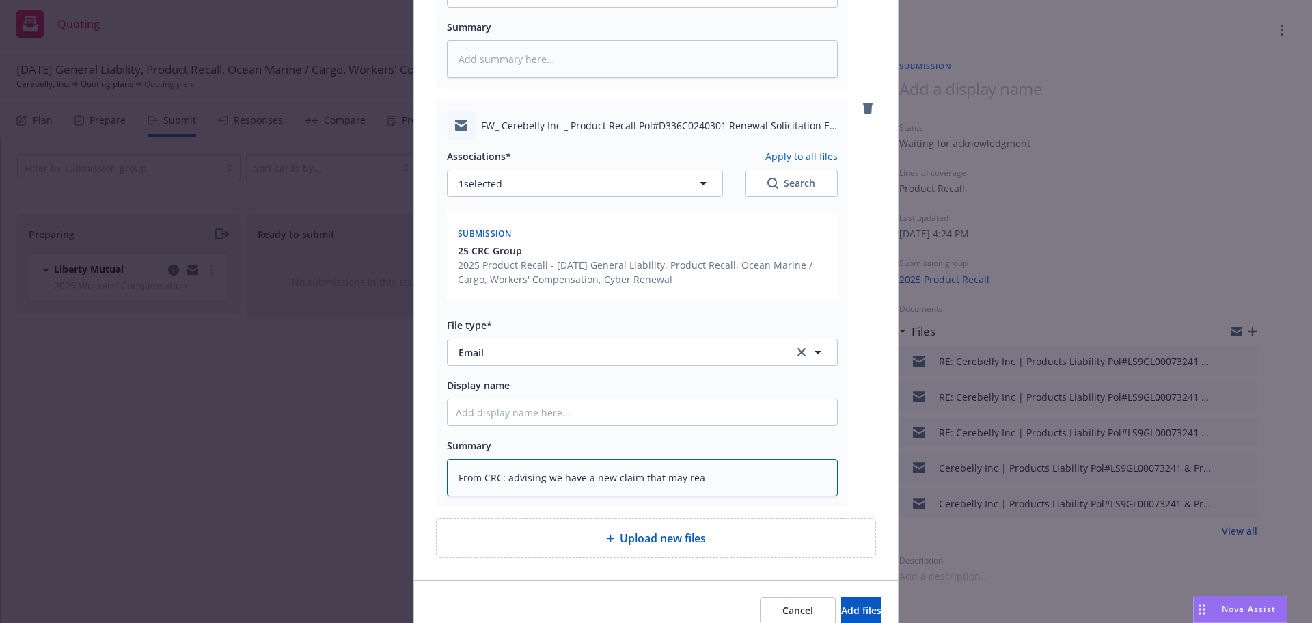
type textarea "From CRC: advising we have a new claim that may reac"
type textarea "x"
type textarea "From CRC: advising we have a new claim that may reach"
type textarea "x"
type textarea "From CRC: advising we have a new claim that may reach"
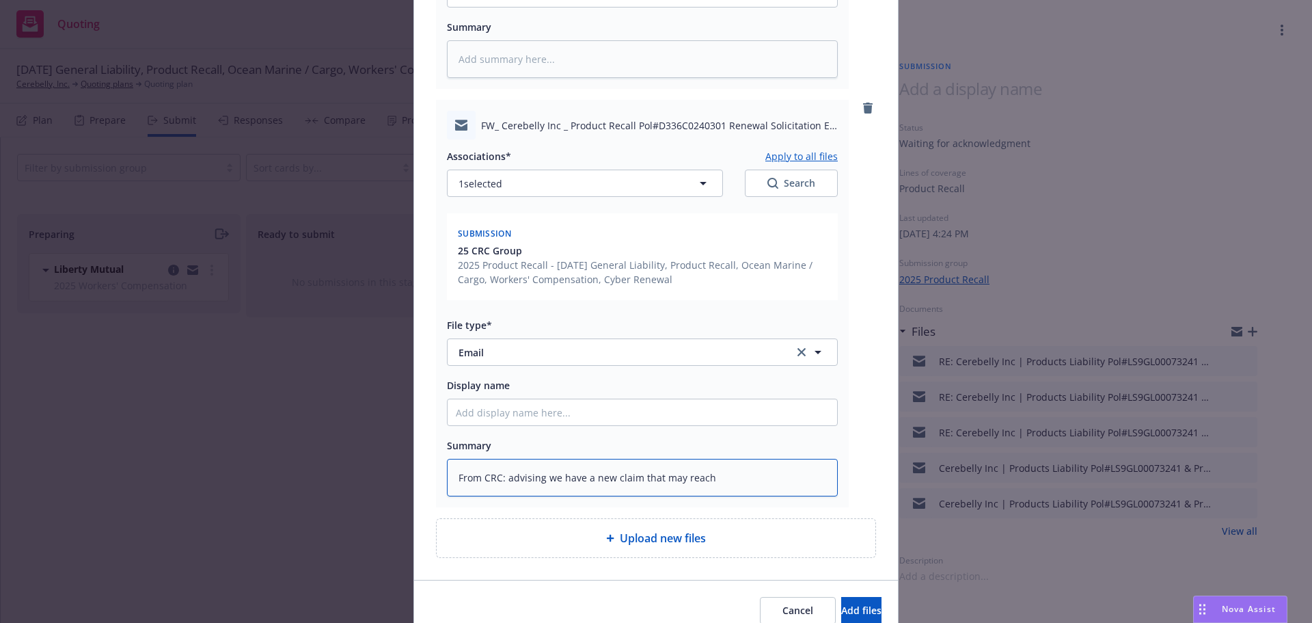
type textarea "x"
type textarea "From CRC: advising we have a new claim that may reach t"
type textarea "x"
type textarea "From CRC: advising we have a new claim that may reach th"
type textarea "x"
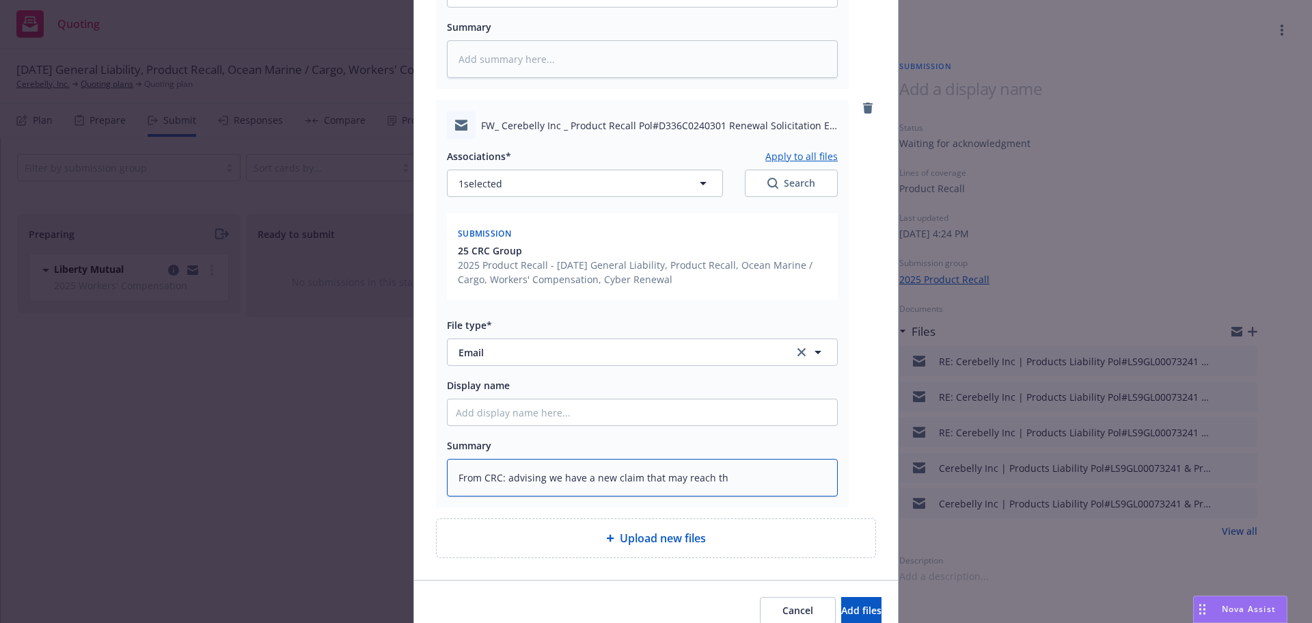
type textarea "From CRC: advising we have a new claim that may reach the"
type textarea "x"
type textarea "From CRC: advising we have a new claim that may reach the"
type textarea "x"
type textarea "From CRC: advising we have a new claim that may reach the l"
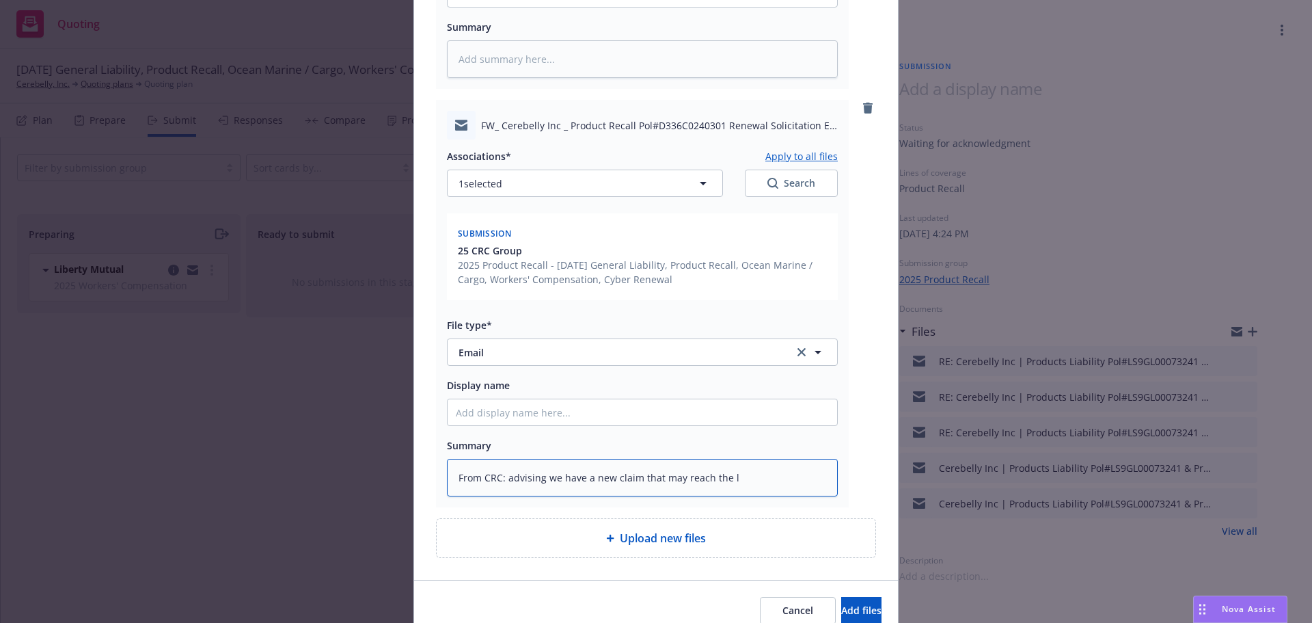
type textarea "x"
type textarea "From CRC: advising we have a new claim that may reach the li"
type textarea "x"
type textarea "From CRC: advising we have a new claim that may reach the l"
type textarea "x"
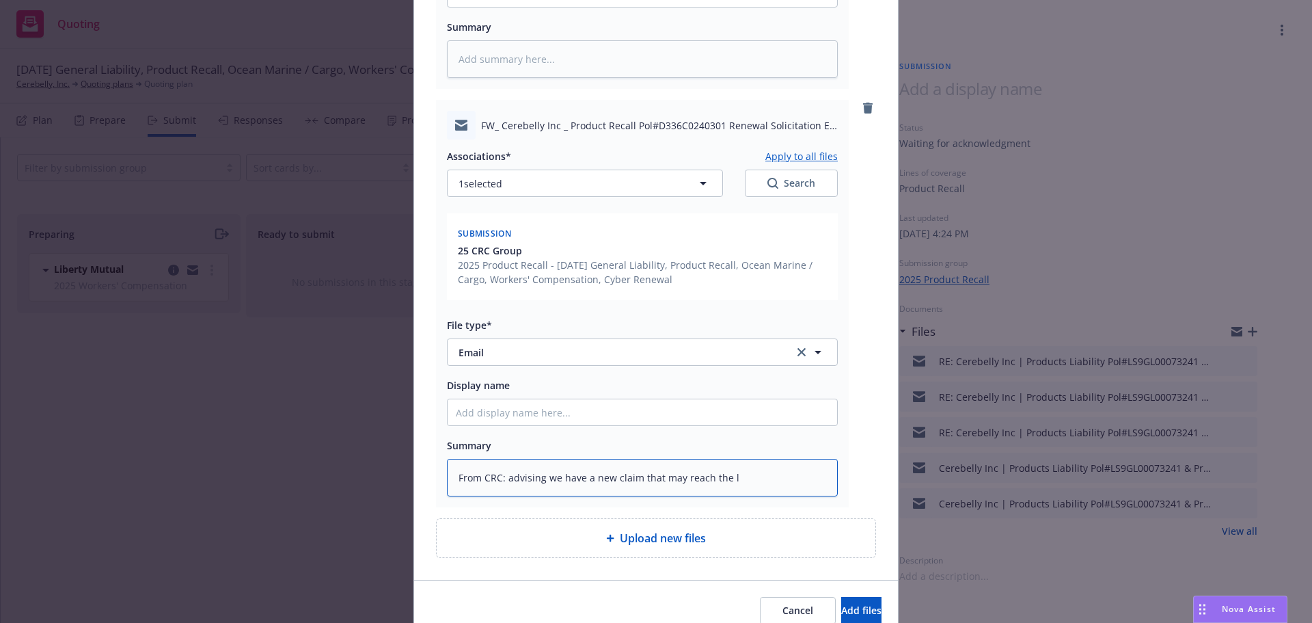
type textarea "From CRC: advising we have a new claim that may reach the"
type textarea "x"
type textarea "From CRC: advising we have a new claim that may reach the l"
type textarea "x"
type textarea "From CRC: advising we have a new claim that may reach the li"
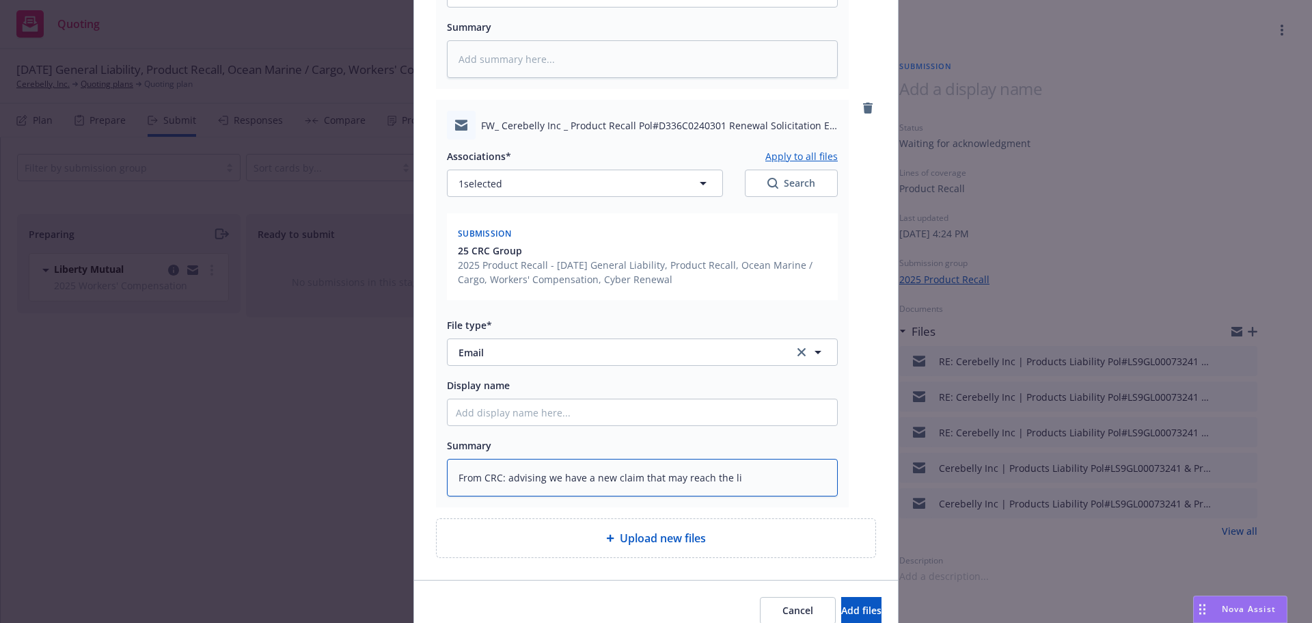
type textarea "x"
type textarea "From CRC: advising we have a new claim that may reach the lim"
type textarea "x"
type textarea "From CRC: advising we have a new claim that may reach the limi"
type textarea "x"
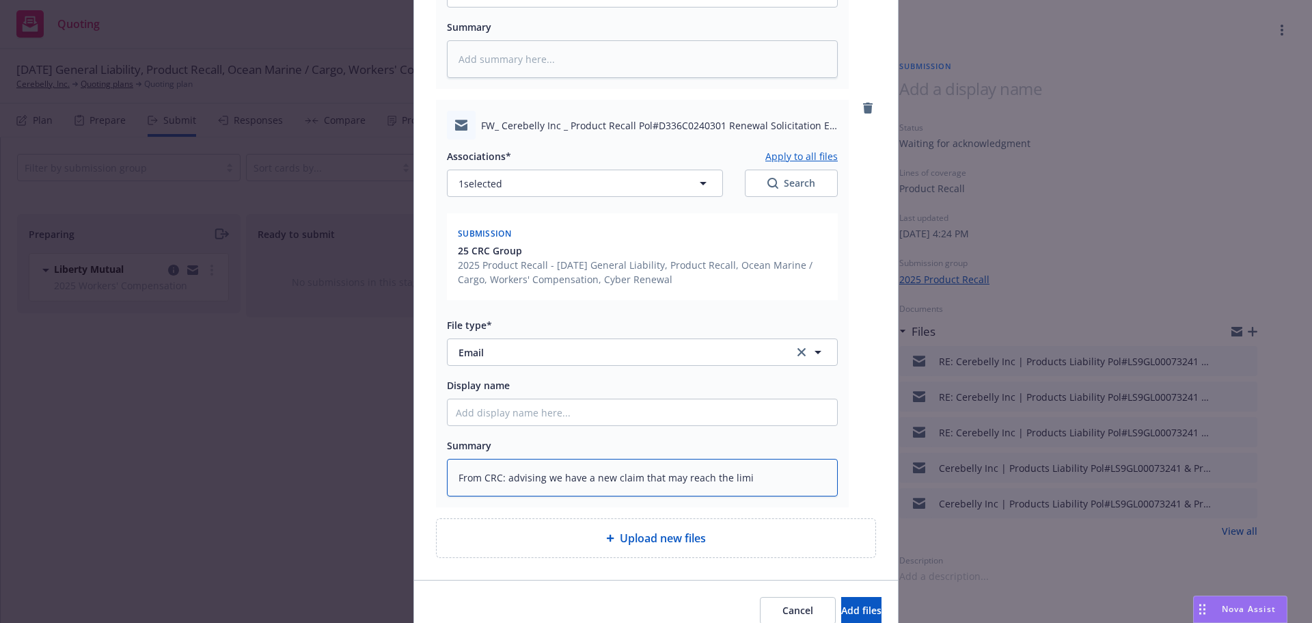
type textarea "From CRC: advising we have a new claim that may reach the limit"
type textarea "x"
type textarea "From CRC: advising we have a new claim that may reach the limit"
type textarea "x"
type textarea "From CRC: advising we have a new claim that may reach the limit l"
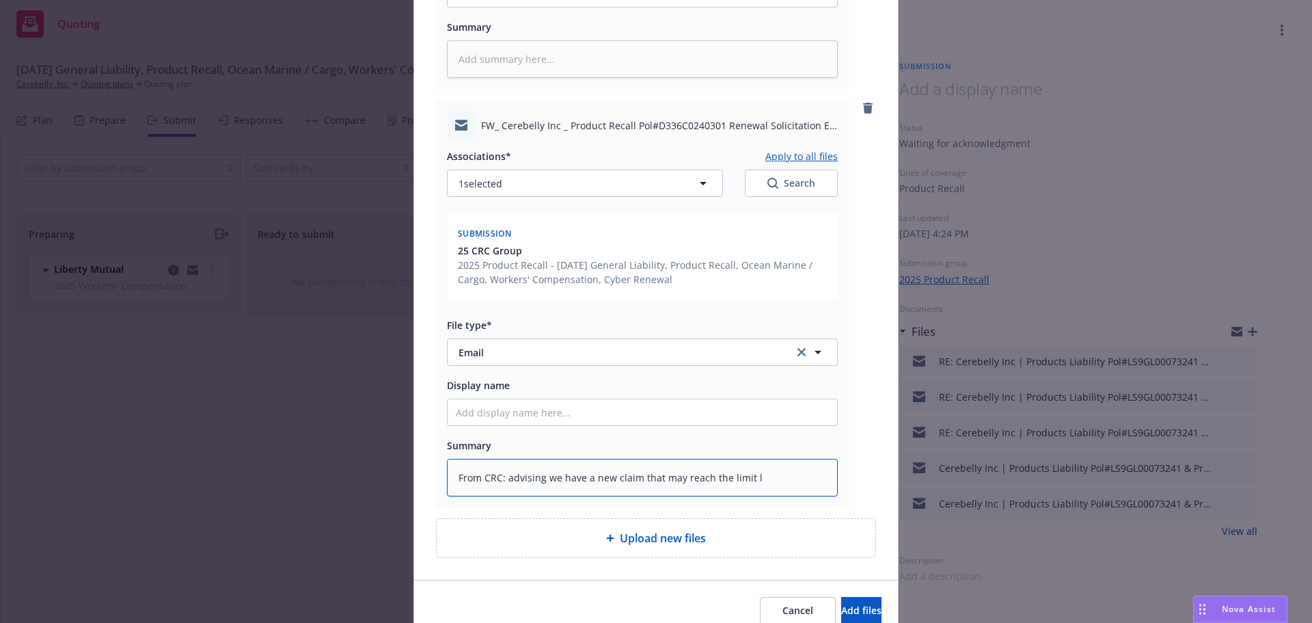
type textarea "x"
type textarea "From CRC: advising we have a new claim that may reach the limit lo"
type textarea "x"
type textarea "From CRC: advising we have a new claim that may reach the limit los"
type textarea "x"
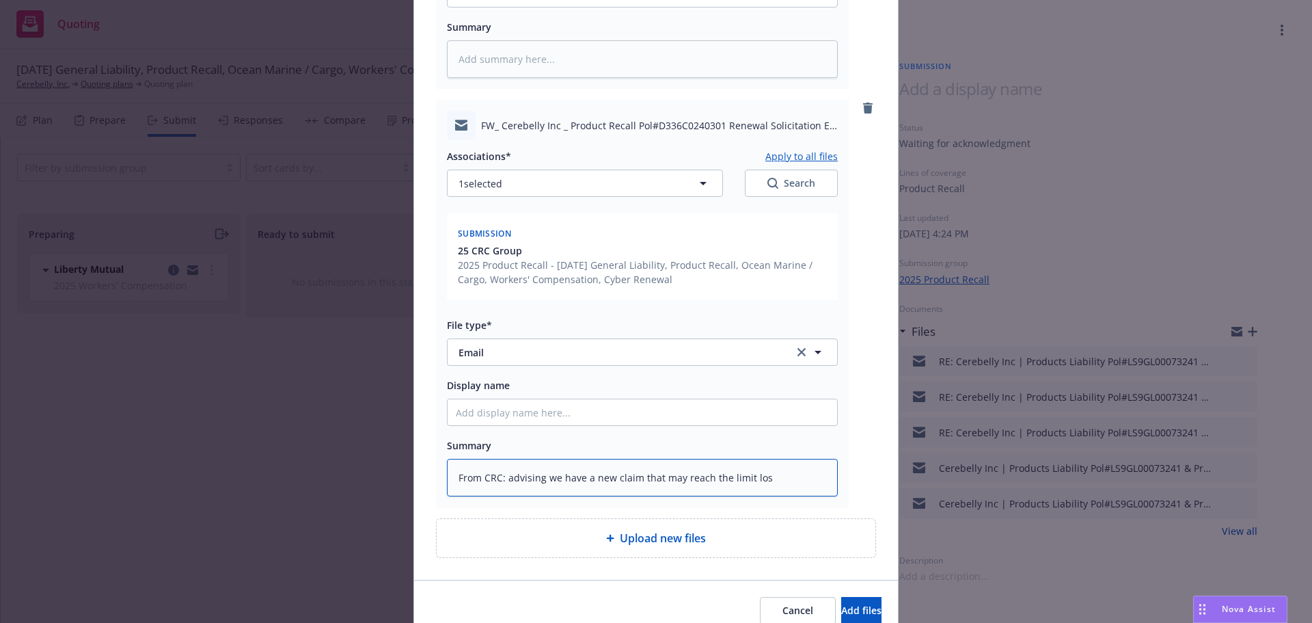
type textarea "From CRC: advising we have a new claim that may reach the limit loss"
type textarea "x"
type textarea "From CRC: advising we have a new claim that may reach the limit loss"
type textarea "x"
type textarea "From CRC: advising we have a new claim that may reach the limit loss f"
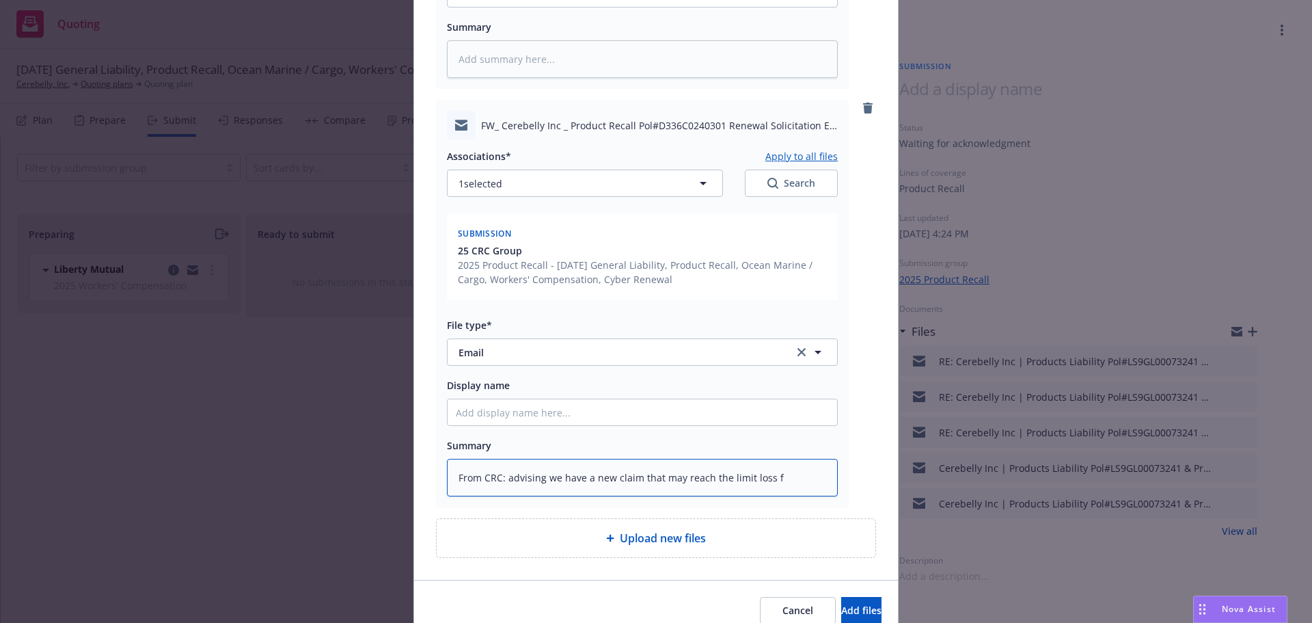
type textarea "x"
type textarea "From CRC: advising we have a new claim that may reach the limit loss fo"
type textarea "x"
type textarea "From CRC: advising we have a new claim that may reach the limit loss for"
type textarea "x"
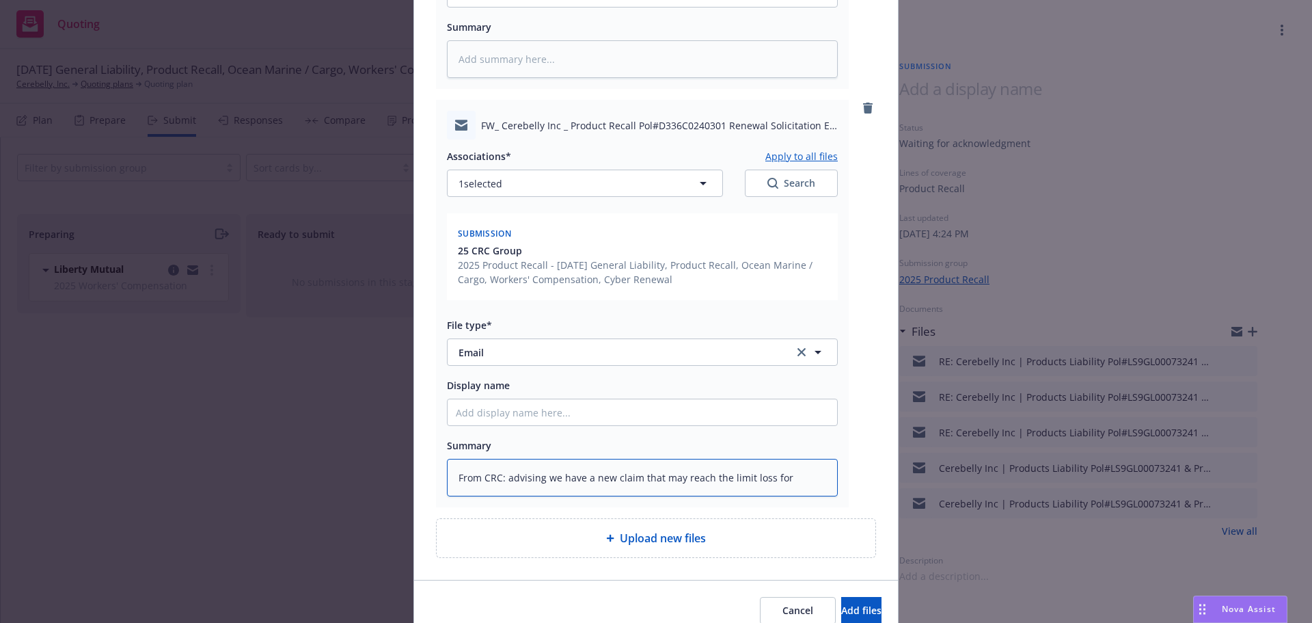
type textarea "From CRC: advising we have a new claim that may reach the limit loss for"
type textarea "x"
type textarea "From CRC: advising we have a new claim that may reach the limit loss for 2"
type textarea "x"
type textarea "From CRC: advising we have a new claim that may reach the limit loss for 24"
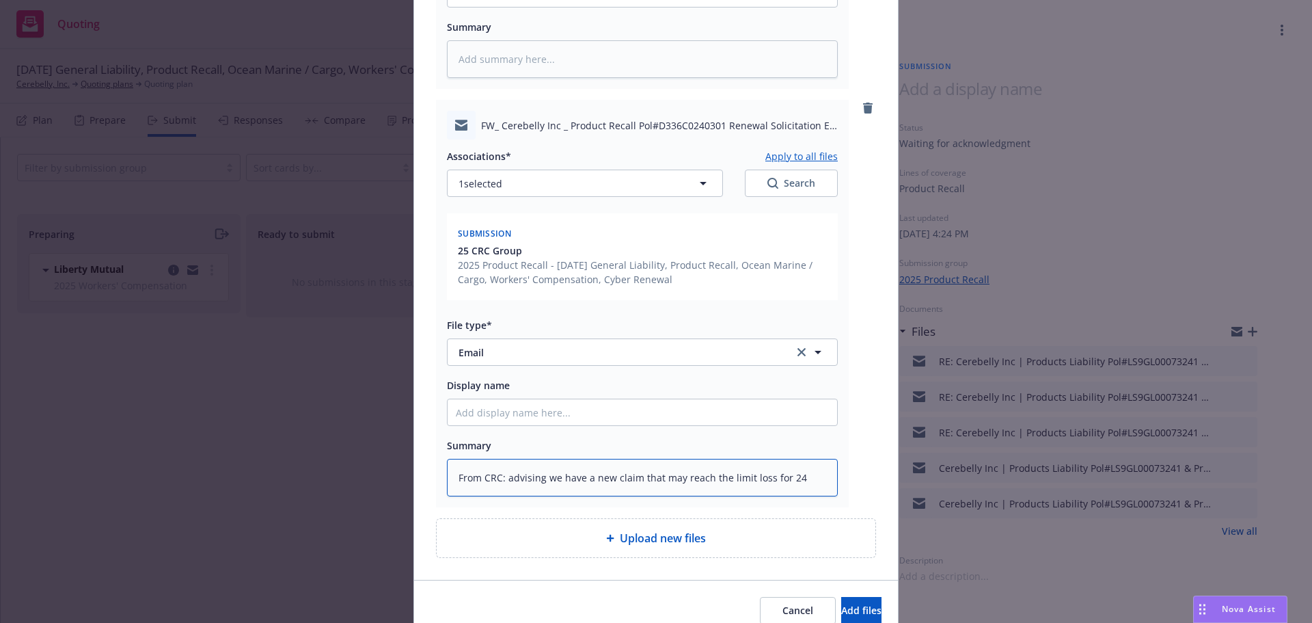
type textarea "x"
type textarea "From CRC: advising we have a new claim that may reach the limit loss for 24-"
type textarea "x"
type textarea "From CRC: advising we have a new claim that may reach the limit loss for 24-2"
type textarea "x"
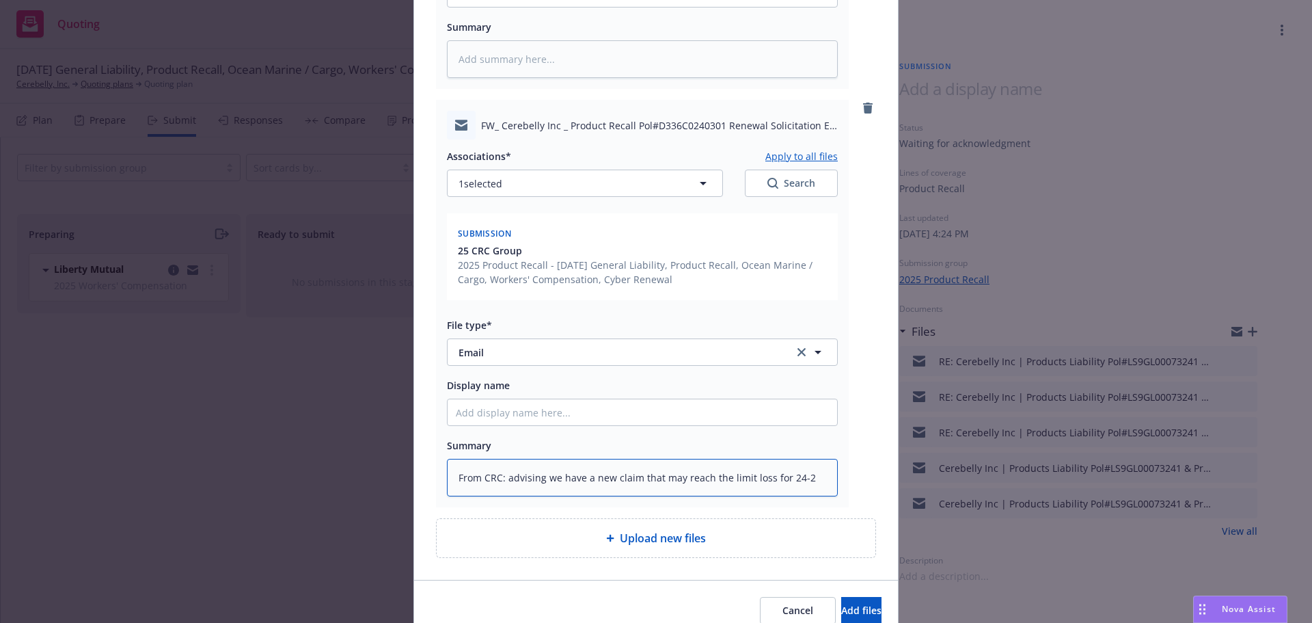
type textarea "From CRC: advising we have a new claim that may reach the limit loss for 24-25"
type textarea "x"
type textarea "From CRC: advising we have a new claim that may reach the limit loss for 24-25"
type textarea "x"
type textarea "From CRC: advising we have a new claim that may reach the limit loss for 24-25 t"
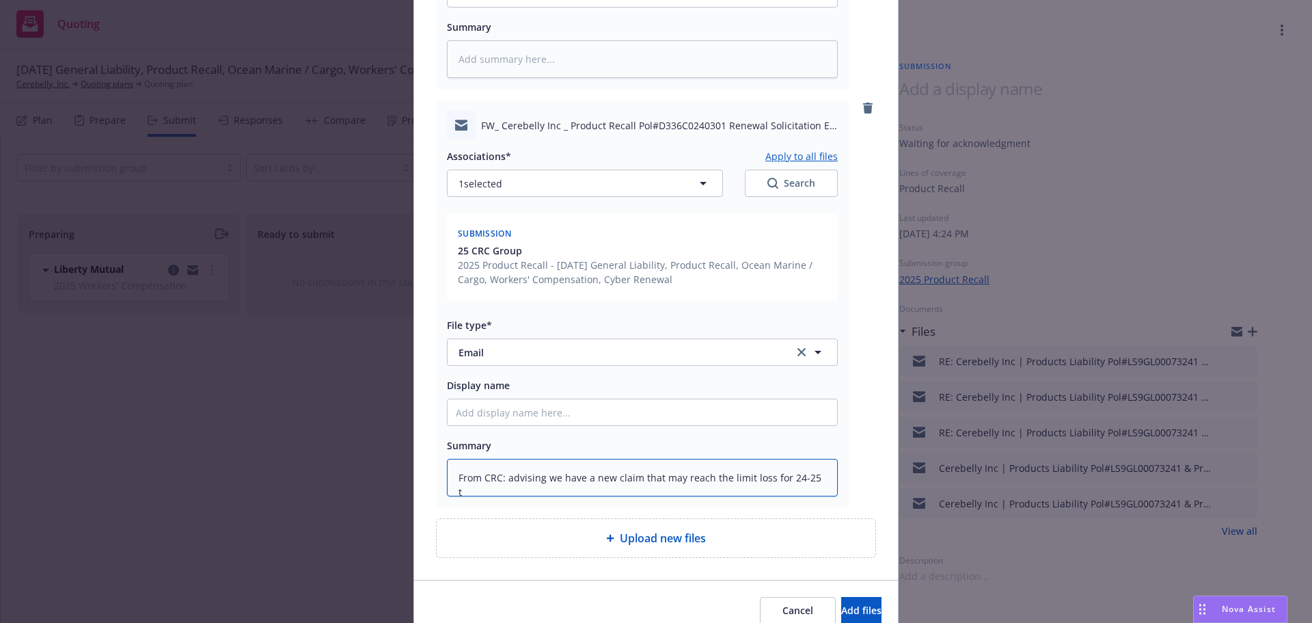
type textarea "x"
type textarea "From CRC: advising we have a new claim that may reach the limit loss for 24-25 …"
type textarea "x"
type textarea "From CRC: advising we have a new claim that may reach the limit loss for 24-25 …"
type textarea "x"
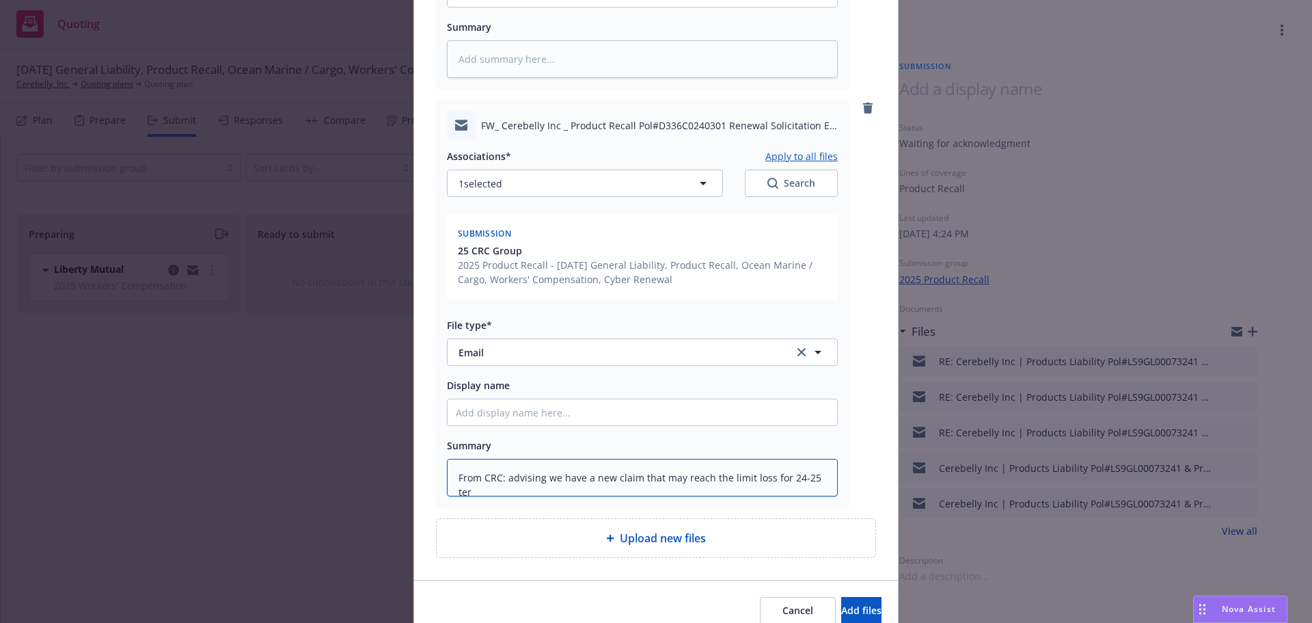
type textarea "From CRC: advising we have a new claim that may reach the limit loss for 24-25 …"
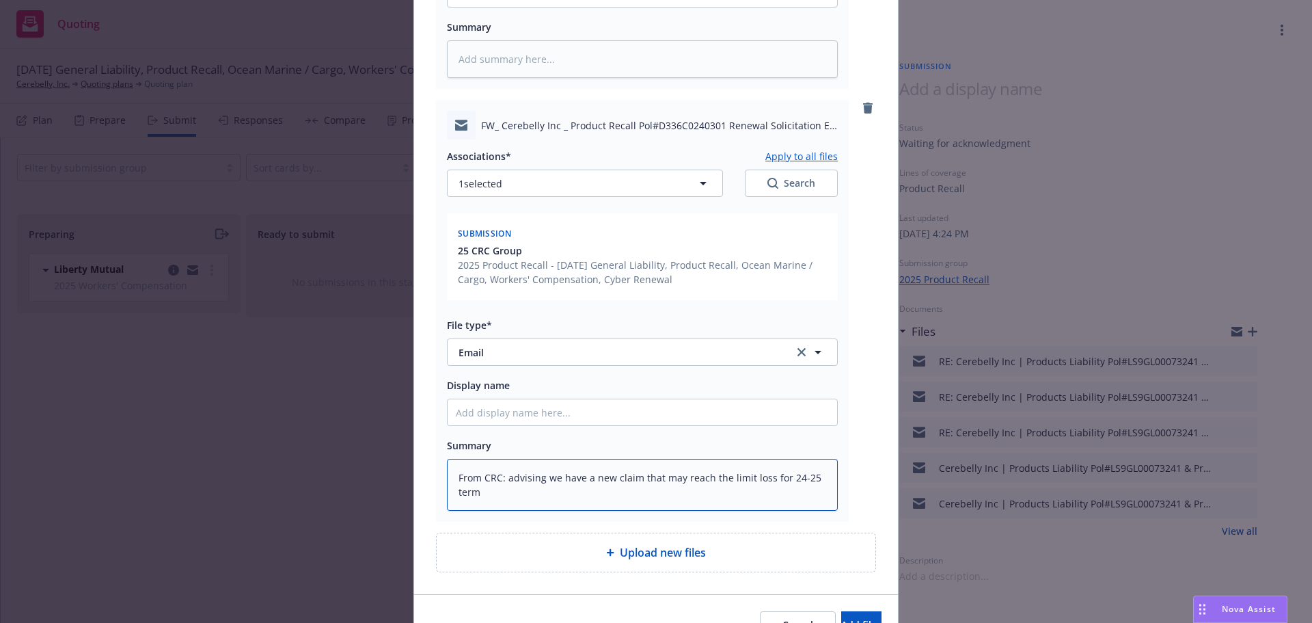
type textarea "x"
type textarea "From CRC: advising we have a new claim that may reach the limit loss for 24-25 …"
type textarea "x"
type textarea "From CRC: advising we have a new claim that may reach the limit loss for 24-25 …"
type textarea "x"
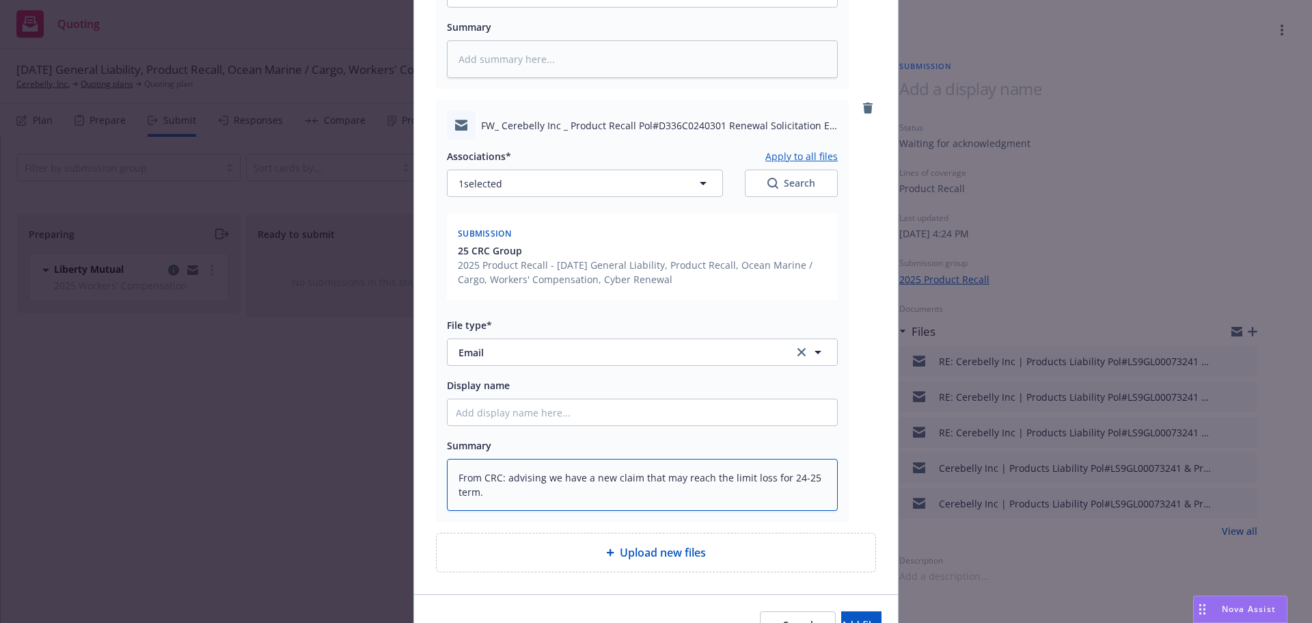
type textarea "From CRC: advising we have a new claim that may reach the limit loss for 24-25 …"
type textarea "x"
type textarea "From CRC: advising we have a new claim that may reach the limit loss for 24-25 …"
type textarea "x"
type textarea "From CRC: advising we have a new claim that may reach the limit loss for 24-25 …"
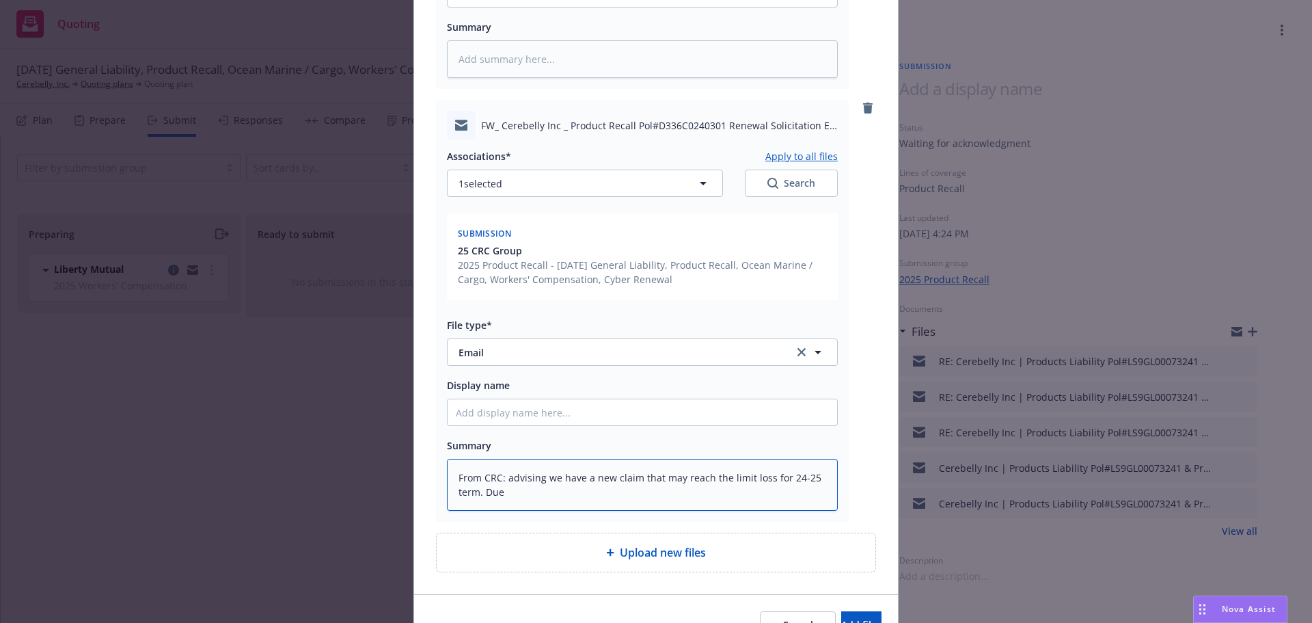
type textarea "x"
type textarea "From CRC: advising we have a new claim that may reach the limit loss for 24-25 …"
type textarea "x"
type textarea "From CRC: advising we have a new claim that may reach the limit loss for 24-25 …"
type textarea "x"
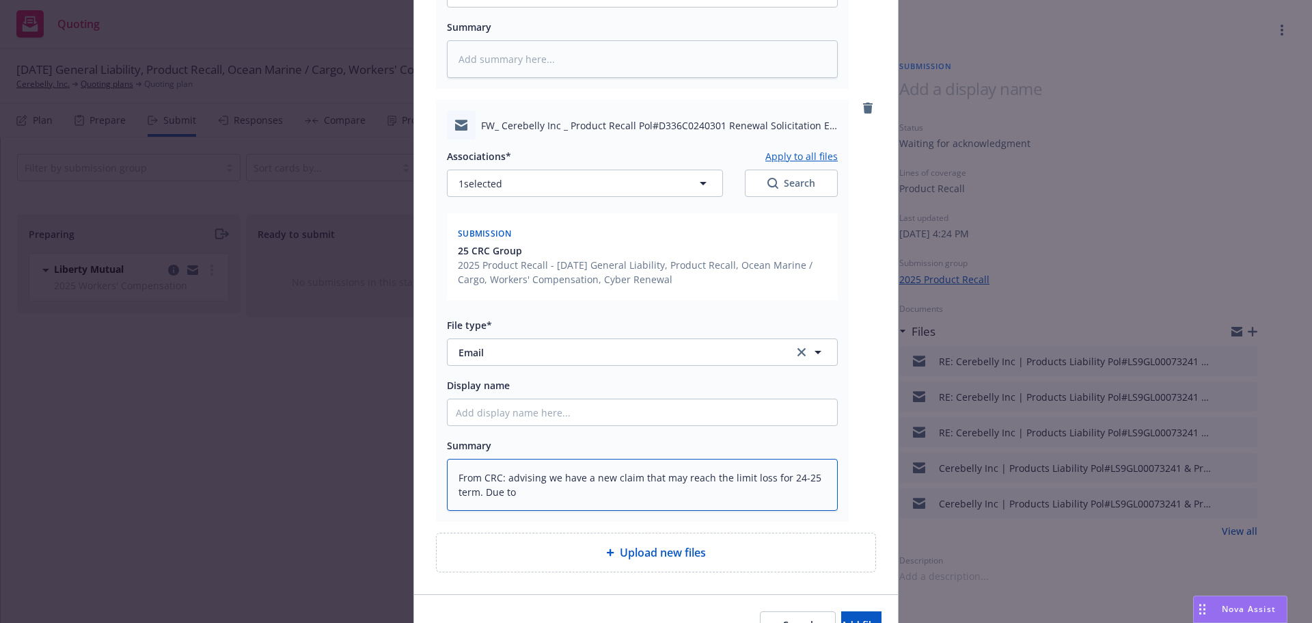
type textarea "From CRC: advising we have a new claim that may reach the limit loss for 24-25 …"
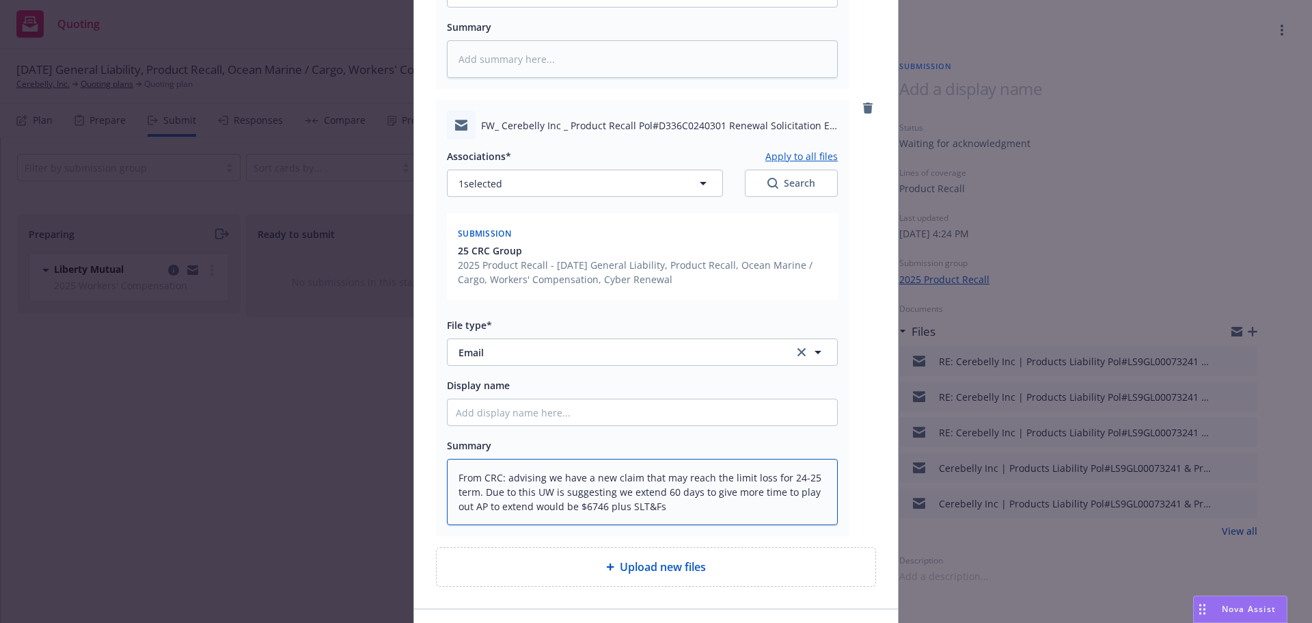
drag, startPoint x: 501, startPoint y: 477, endPoint x: 710, endPoint y: 538, distance: 217.8
click at [710, 538] on div "RE_ Cerebelly Inc _ Product Recall Pol#D336C0240301 Renewal Solicitation Eff 9_…" at bounding box center [656, 133] width 440 height 905
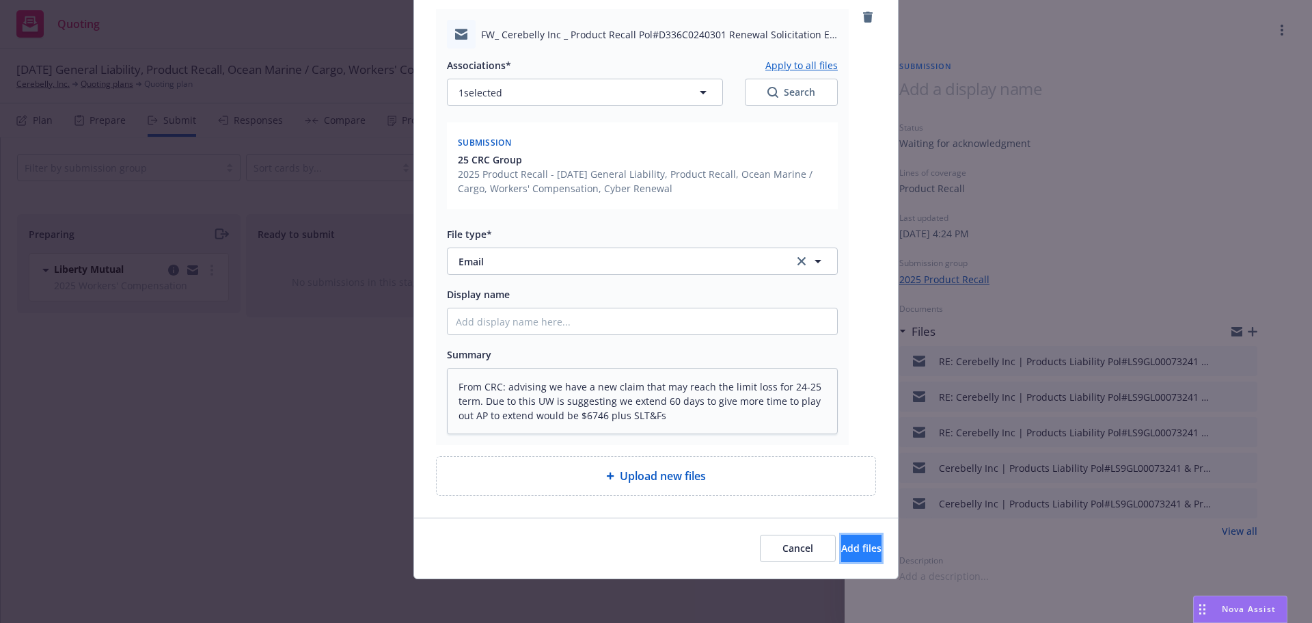
click at [841, 544] on span "Add files" at bounding box center [861, 547] width 40 height 13
